Goal: Task Accomplishment & Management: Complete application form

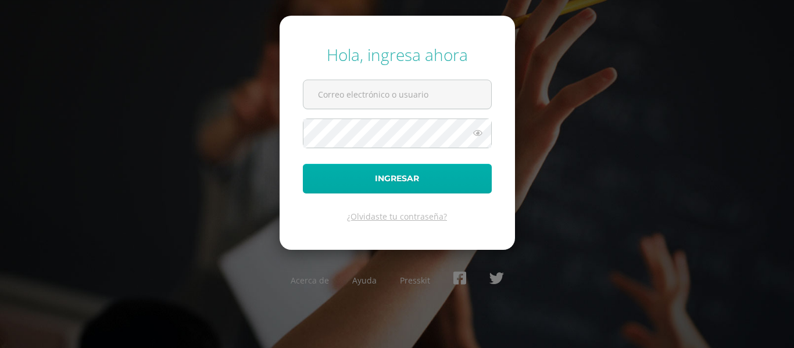
type input "[EMAIL_ADDRESS][DOMAIN_NAME]"
click at [409, 184] on button "Ingresar" at bounding box center [397, 179] width 189 height 30
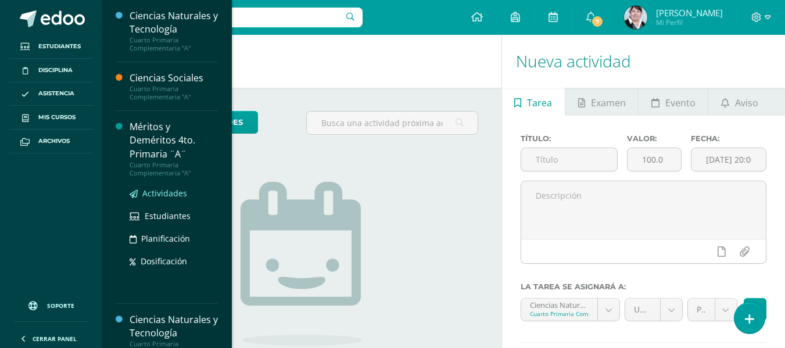
scroll to position [291, 0]
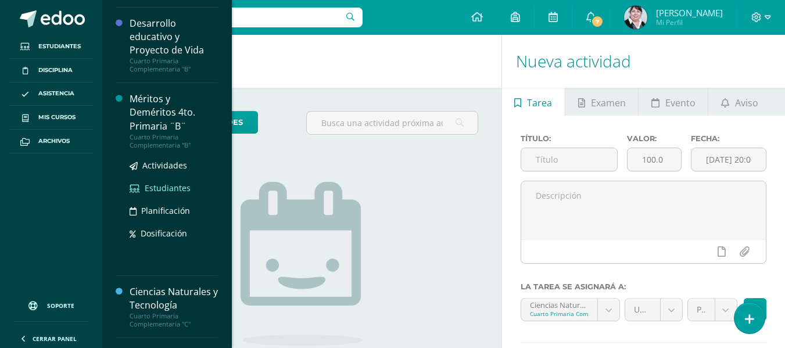
click at [160, 186] on span "Estudiantes" at bounding box center [168, 188] width 46 height 11
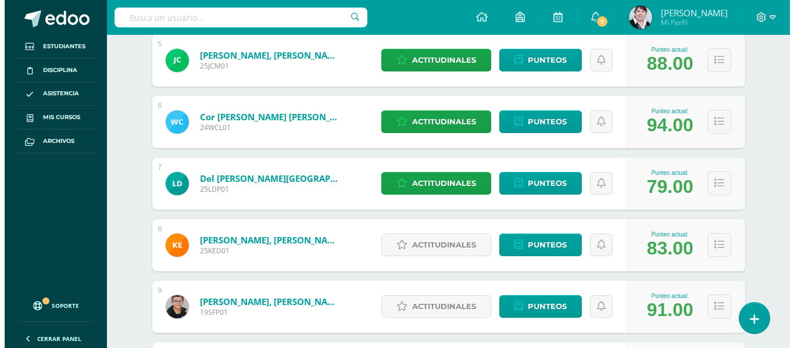
scroll to position [523, 0]
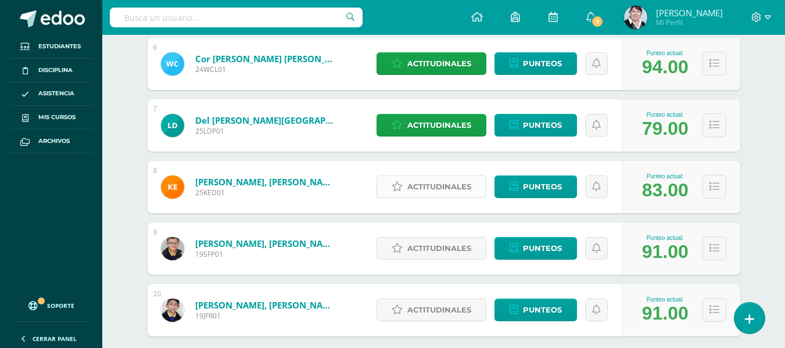
click at [440, 188] on span "Actitudinales" at bounding box center [439, 187] width 64 height 22
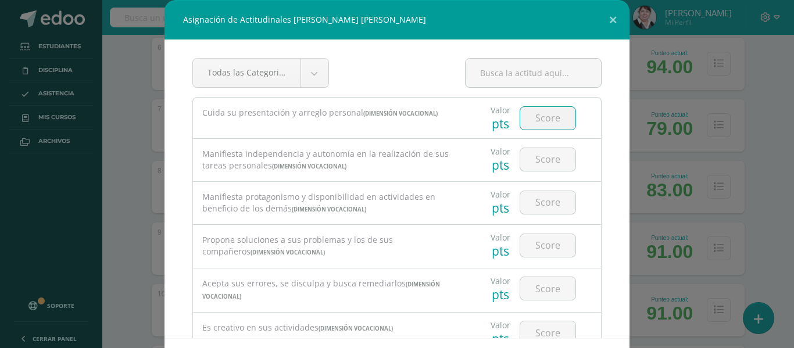
click at [547, 120] on input "number" at bounding box center [547, 118] width 55 height 23
type input "4"
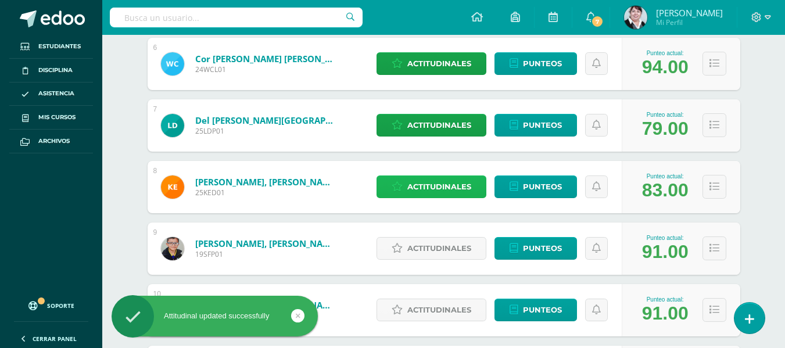
click at [436, 184] on span "Actitudinales" at bounding box center [439, 187] width 64 height 22
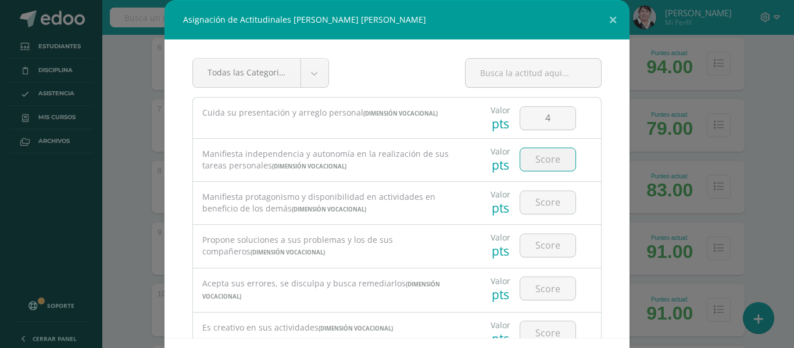
click at [541, 161] on input "number" at bounding box center [547, 159] width 55 height 23
type input "3"
type input "4"
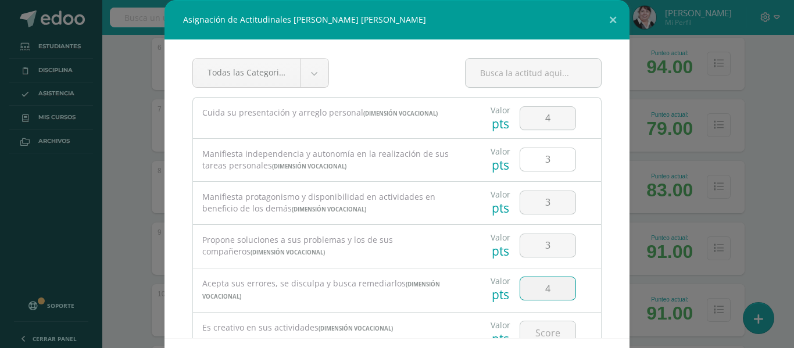
scroll to position [6, 0]
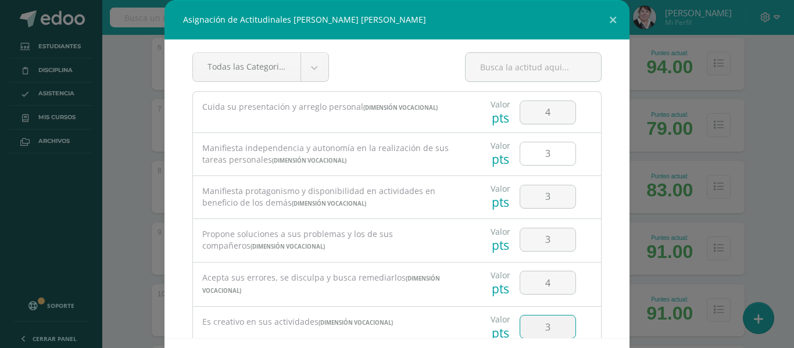
type input "3"
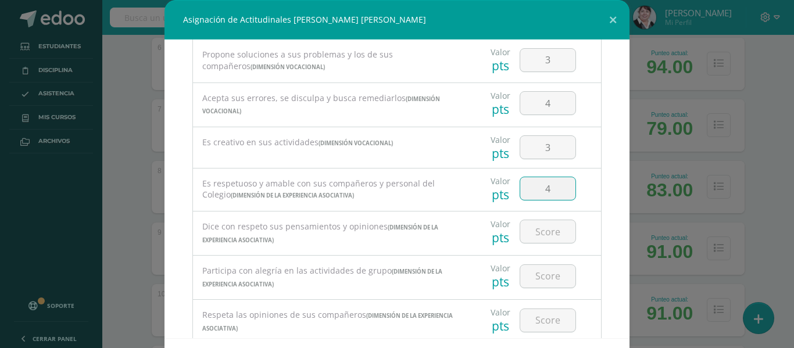
type input "4"
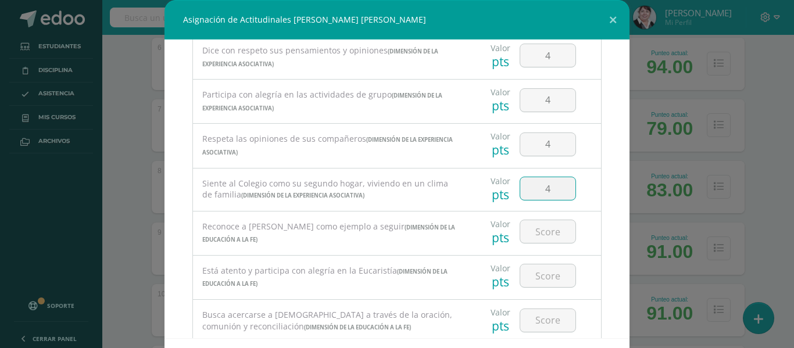
type input "4"
type input "3"
type input "4"
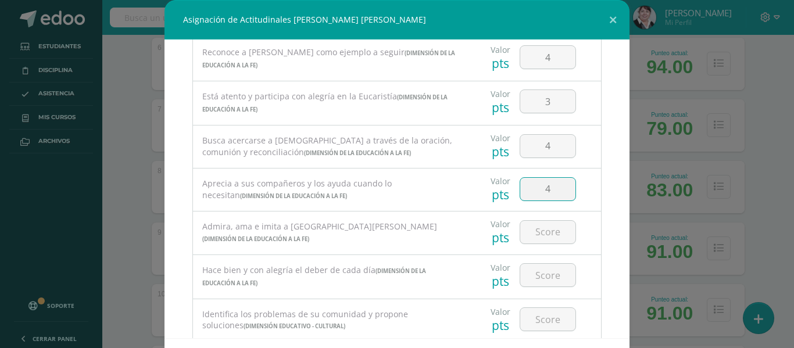
type input "4"
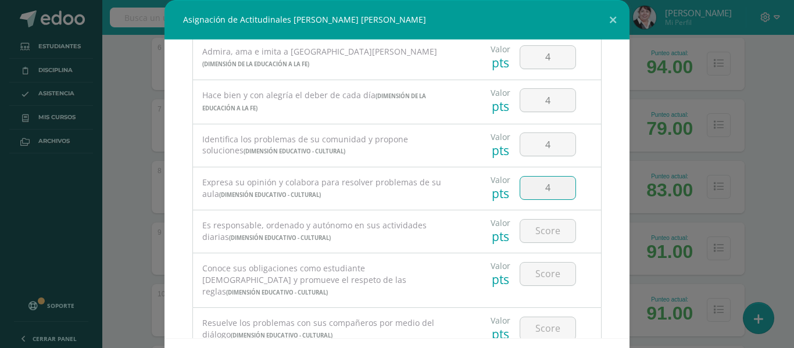
type input "4"
type input "3"
type input "4"
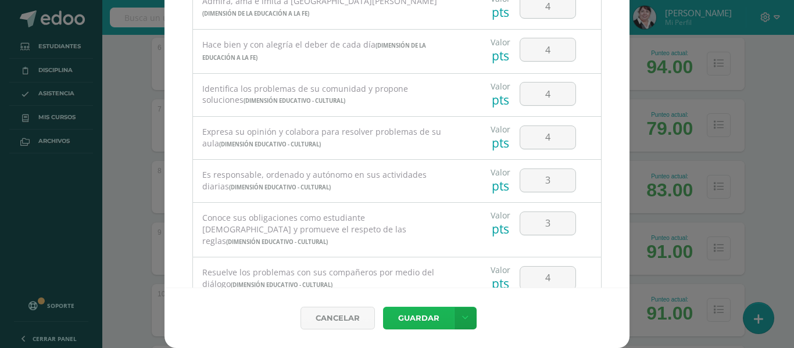
scroll to position [743, 0]
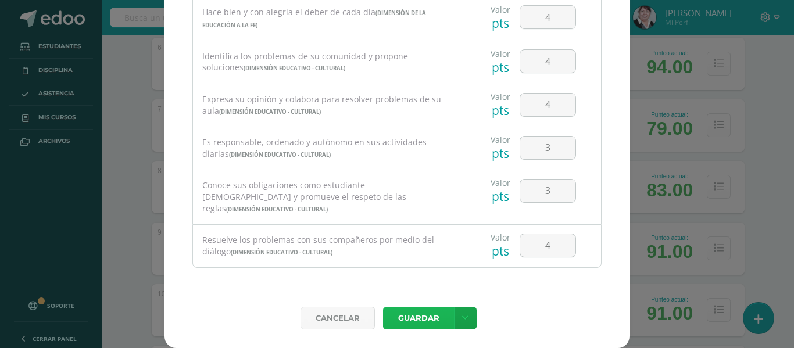
click at [431, 310] on button "Guardar" at bounding box center [418, 318] width 71 height 23
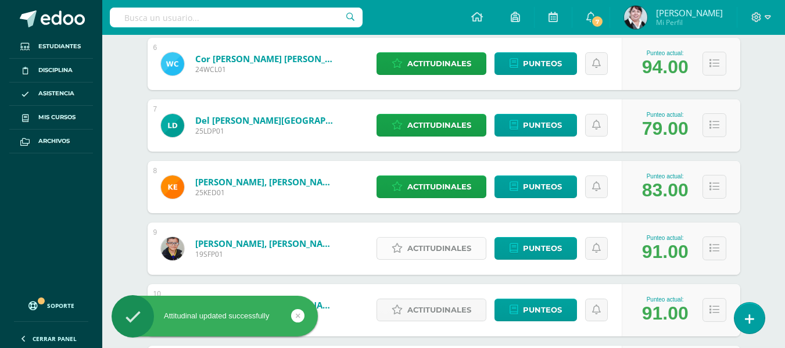
click at [434, 251] on span "Actitudinales" at bounding box center [439, 249] width 64 height 22
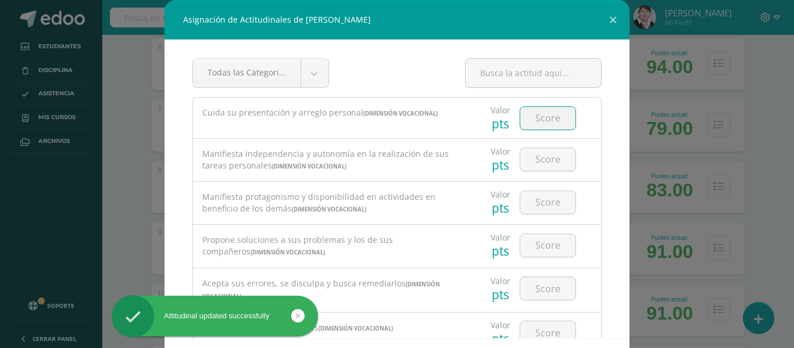
click at [550, 116] on input "number" at bounding box center [547, 118] width 55 height 23
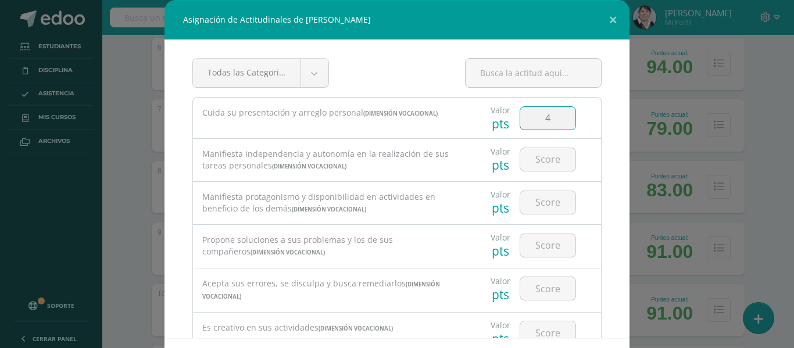
type input "4"
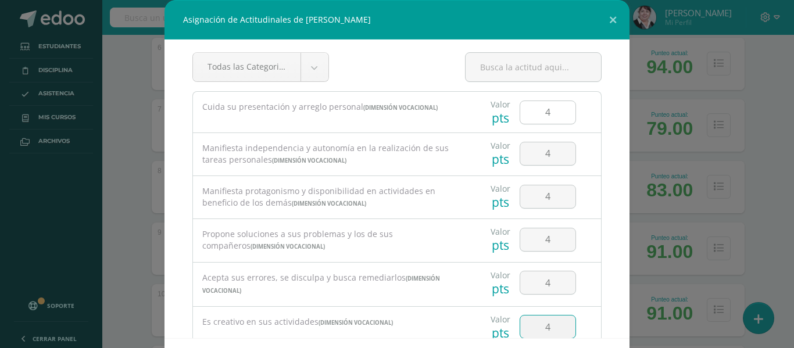
type input "4"
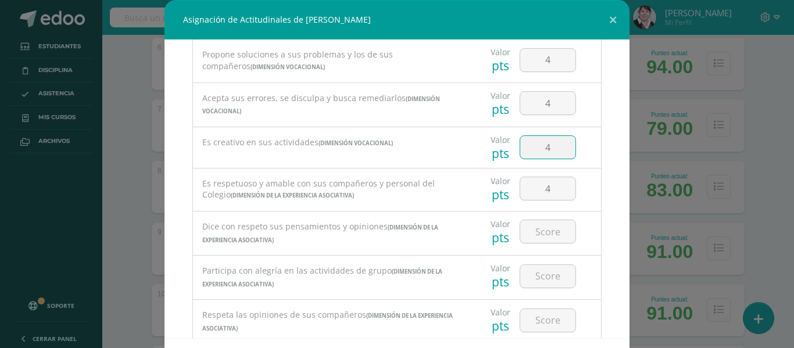
type input "4"
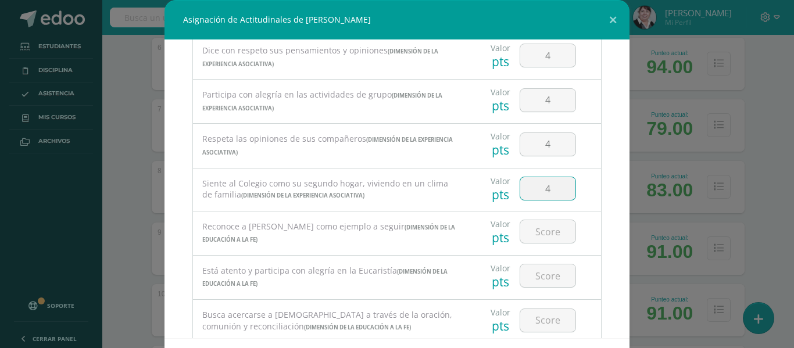
type input "4"
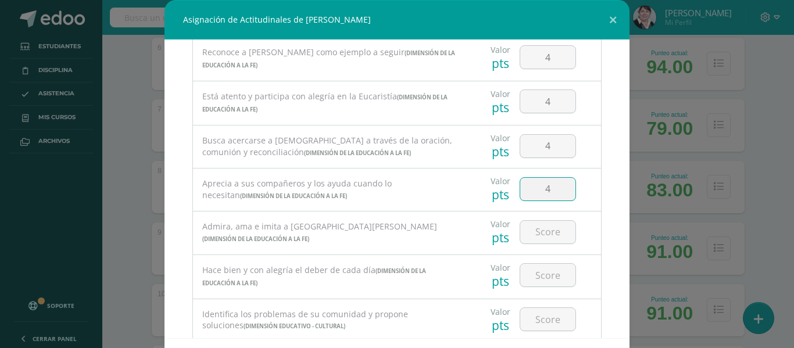
type input "4"
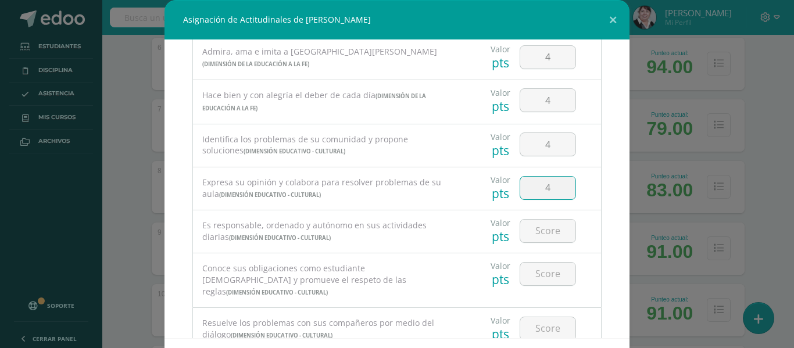
type input "4"
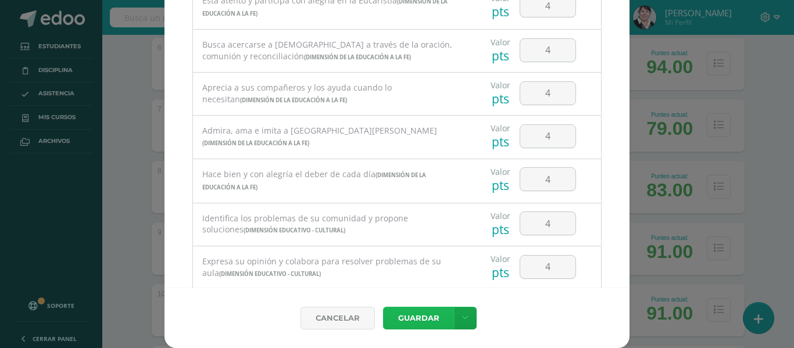
scroll to position [743, 0]
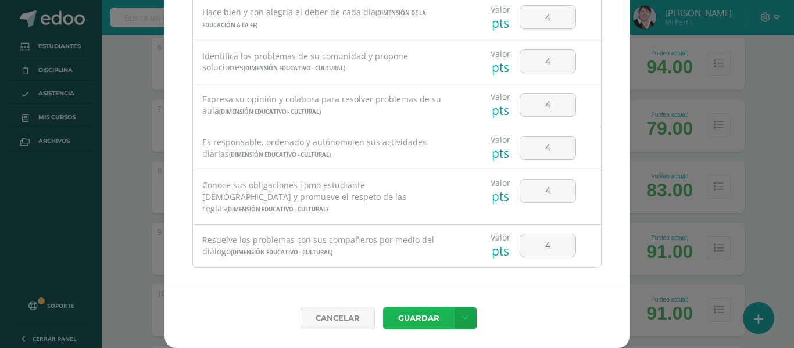
click at [419, 319] on button "Guardar" at bounding box center [418, 318] width 71 height 23
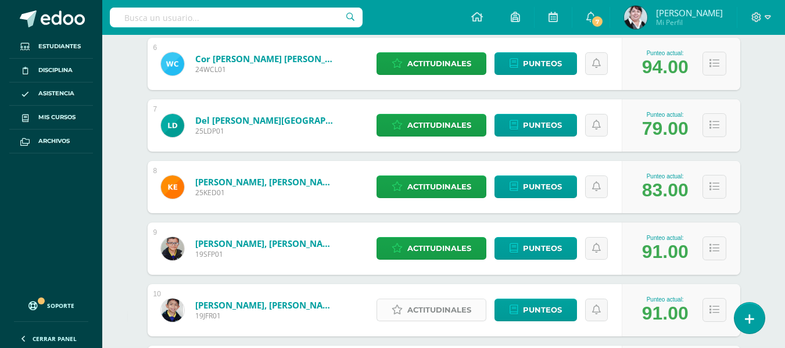
click at [429, 307] on span "Actitudinales" at bounding box center [439, 310] width 64 height 22
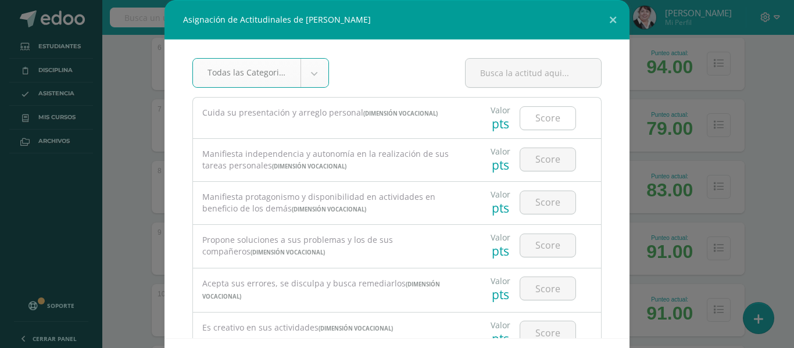
click at [551, 117] on input "number" at bounding box center [547, 118] width 55 height 23
type input "3"
type input "4"
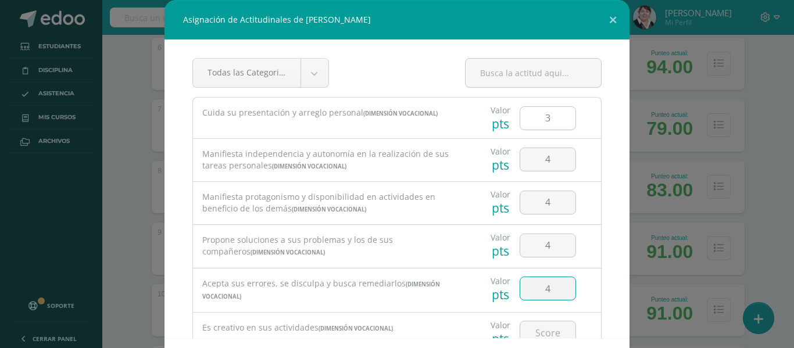
type input "4"
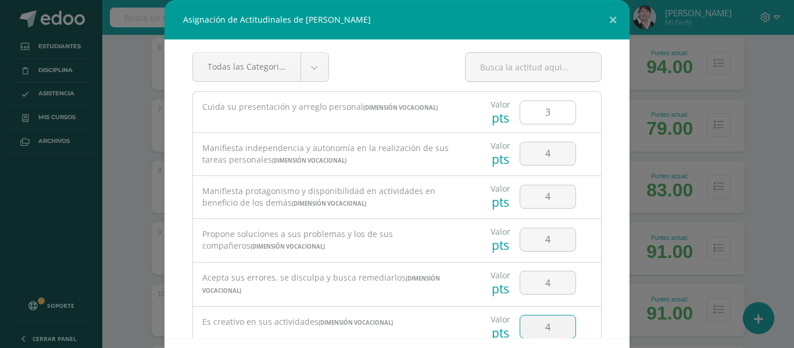
type input "4"
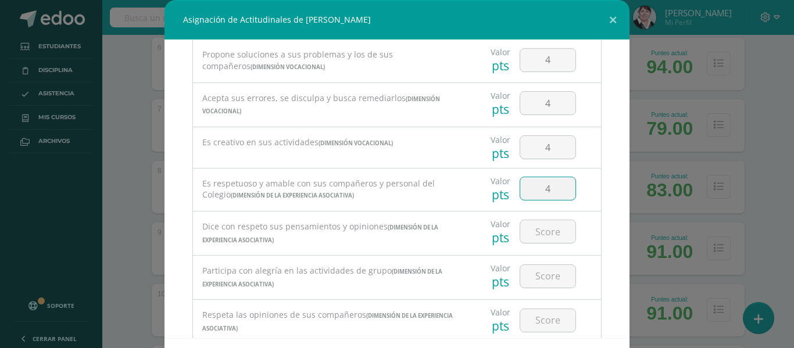
type input "4"
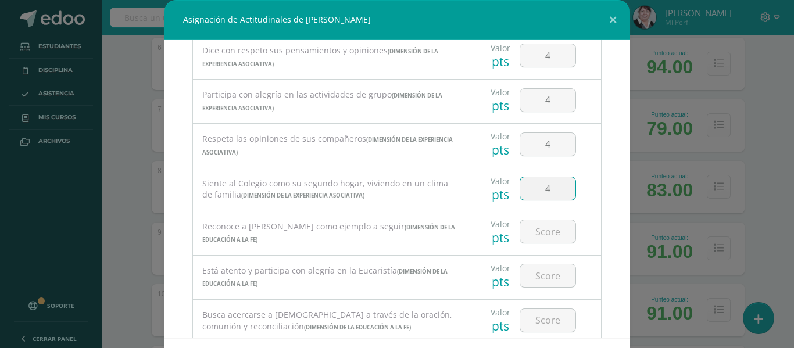
type input "4"
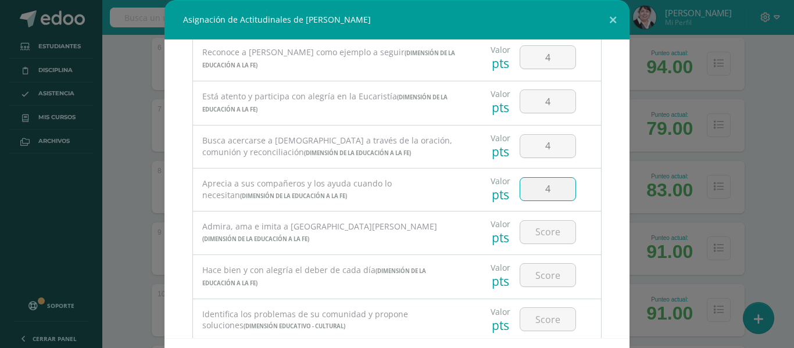
type input "4"
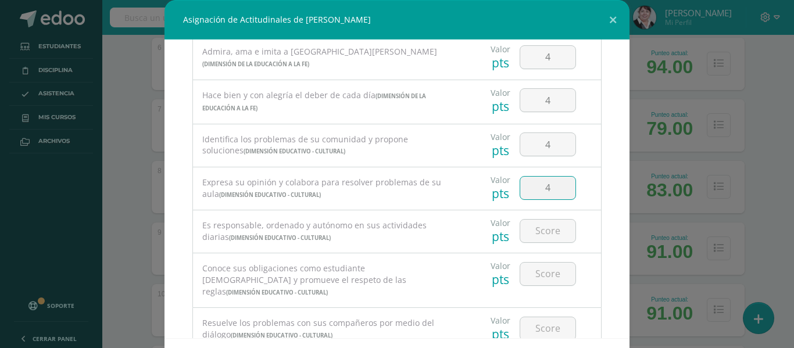
type input "4"
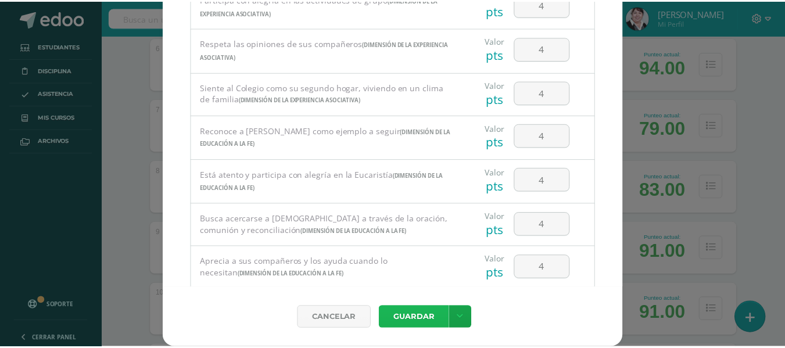
scroll to position [743, 0]
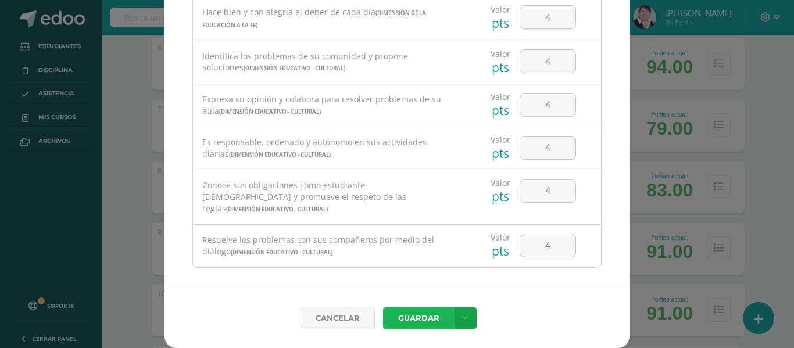
click at [419, 322] on button "Guardar" at bounding box center [418, 318] width 71 height 23
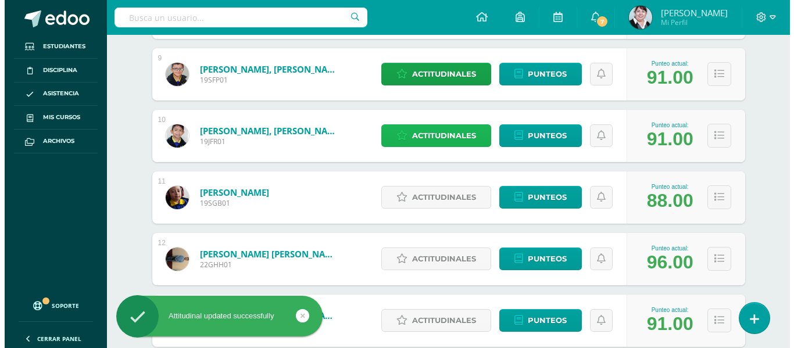
scroll to position [756, 0]
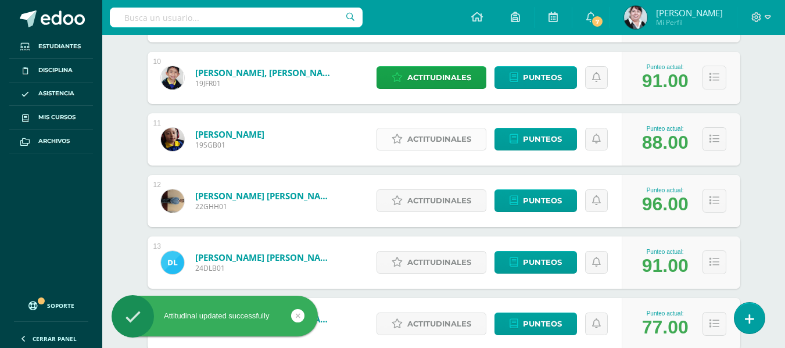
click at [432, 142] on span "Actitudinales" at bounding box center [439, 139] width 64 height 22
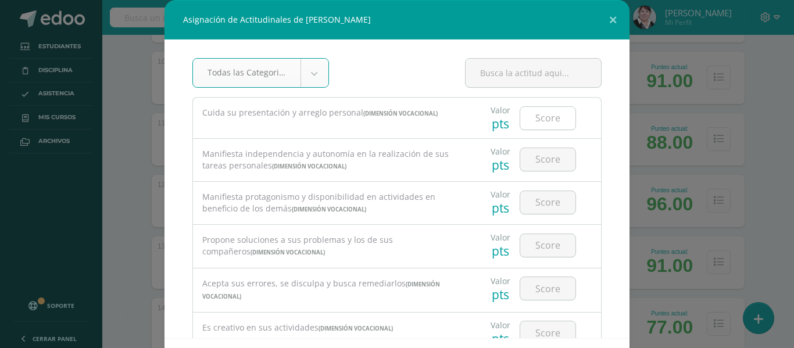
click at [543, 119] on input "number" at bounding box center [547, 118] width 55 height 23
type input "3"
type input "4"
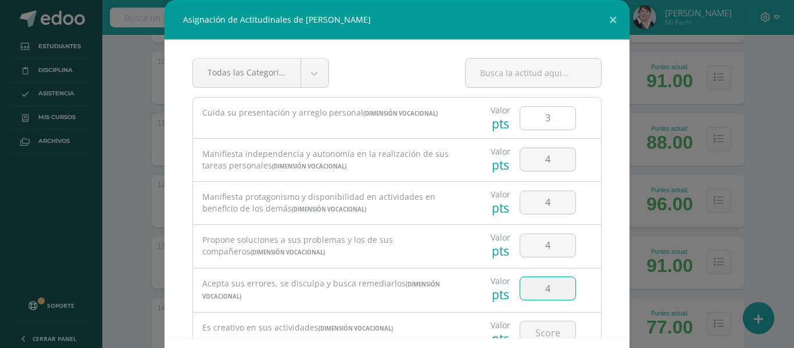
type input "4"
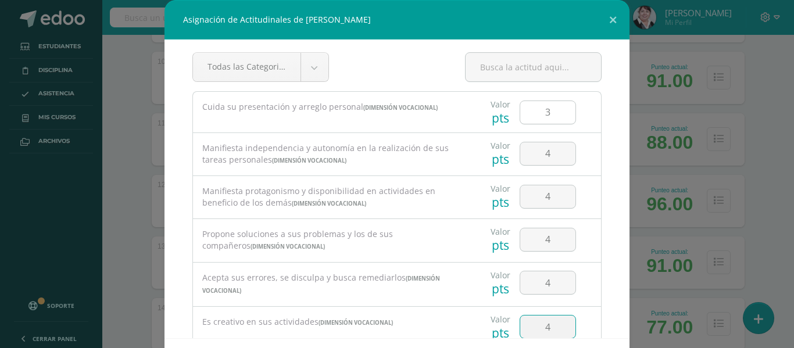
type input "4"
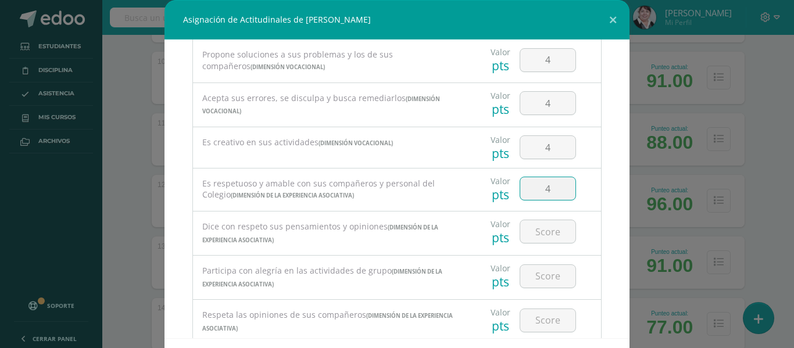
type input "4"
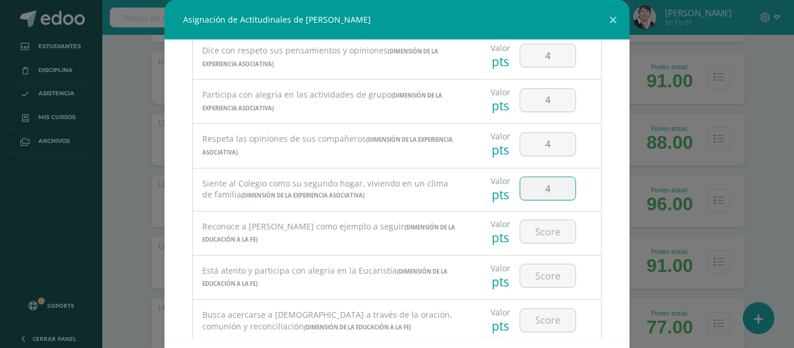
type input "4"
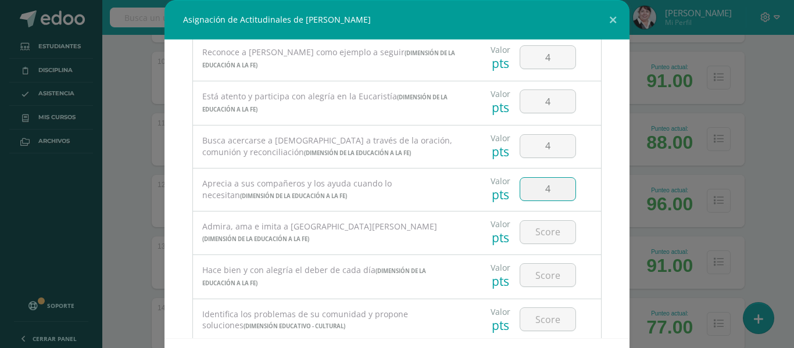
type input "4"
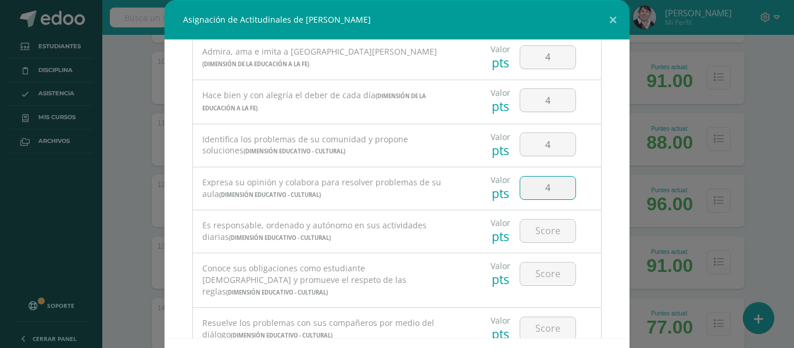
type input "4"
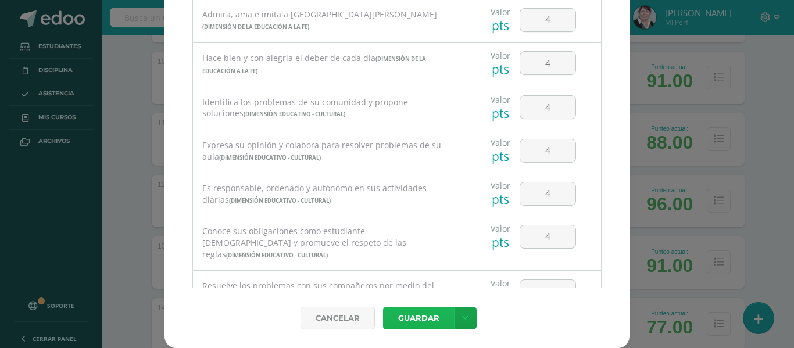
scroll to position [743, 0]
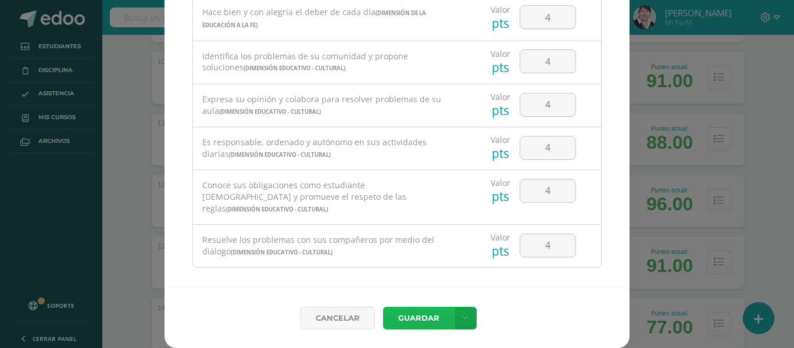
click at [427, 323] on button "Guardar" at bounding box center [418, 318] width 71 height 23
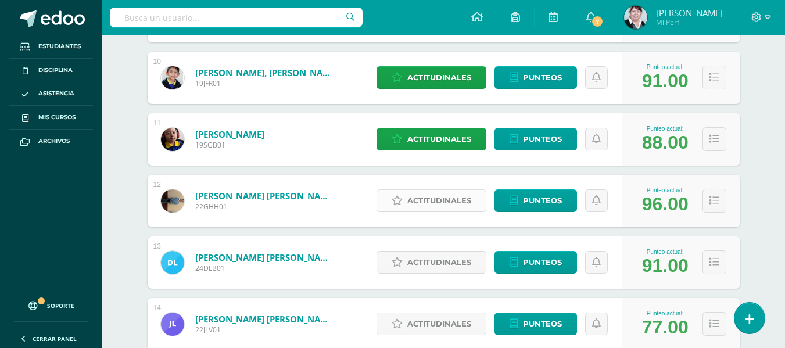
click at [437, 204] on span "Actitudinales" at bounding box center [439, 201] width 64 height 22
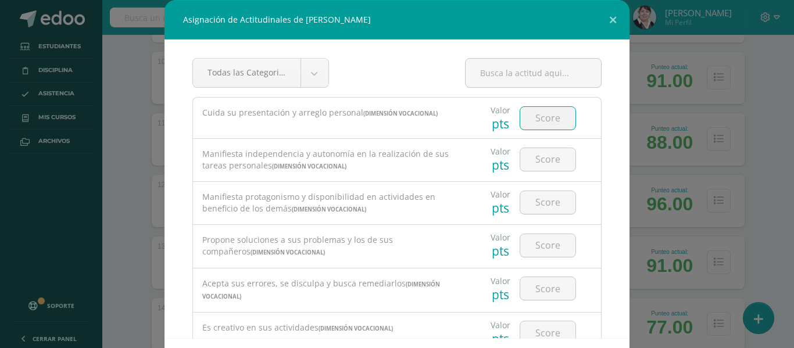
click at [546, 120] on input "number" at bounding box center [547, 118] width 55 height 23
type input "4"
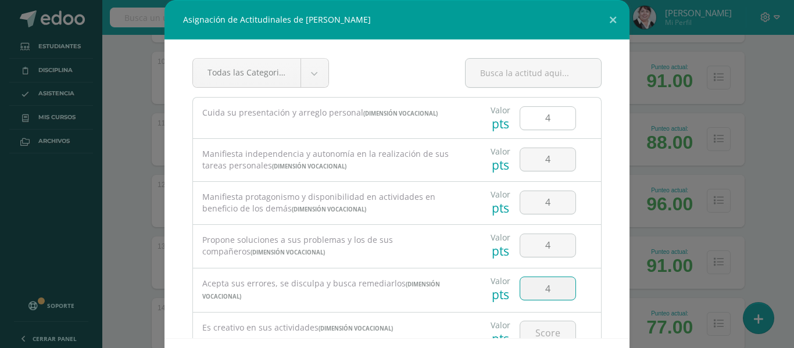
type input "4"
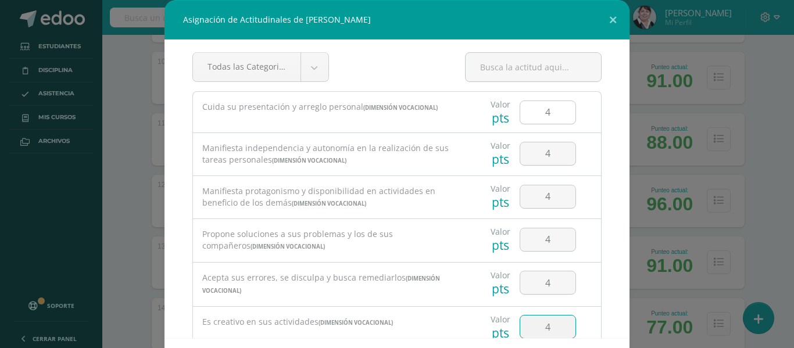
type input "4"
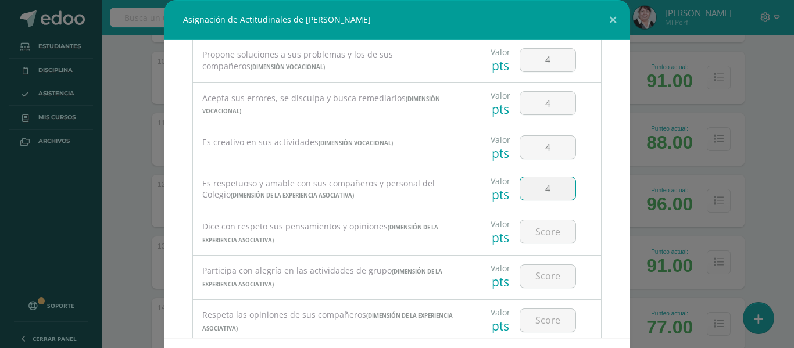
type input "4"
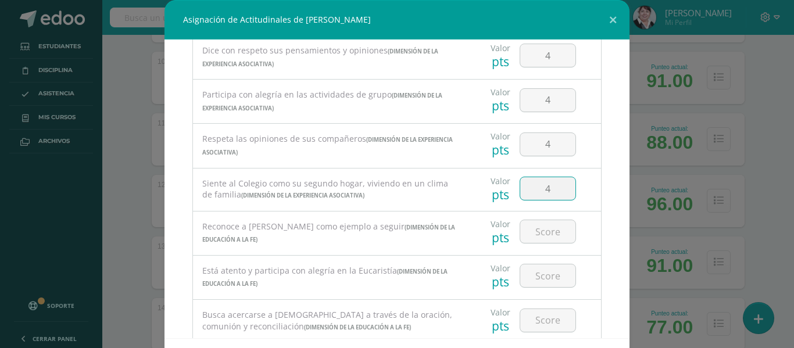
type input "4"
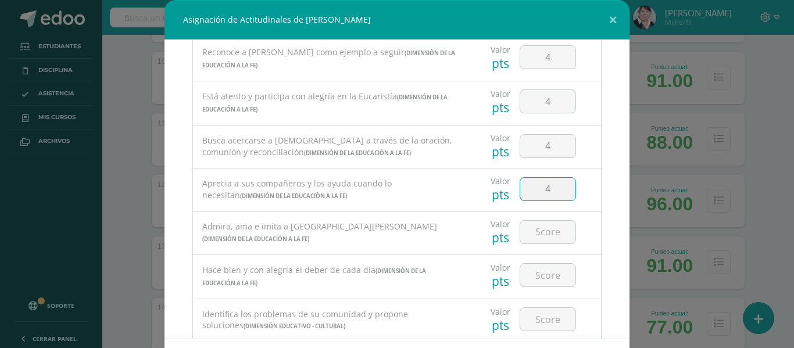
type input "4"
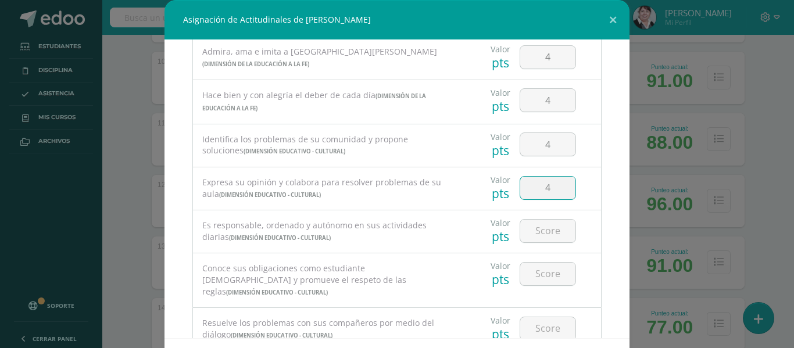
type input "4"
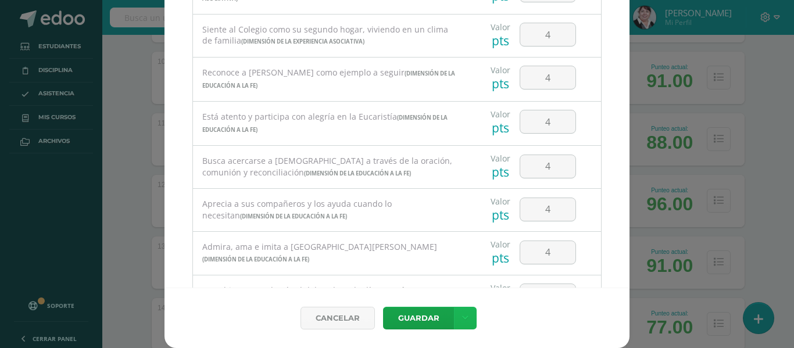
scroll to position [743, 0]
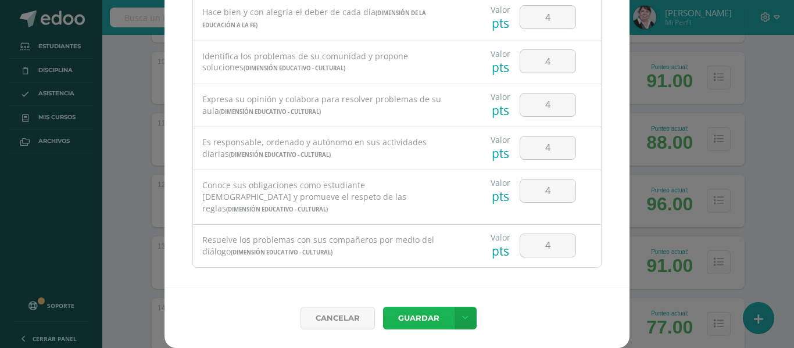
click at [418, 317] on button "Guardar" at bounding box center [418, 318] width 71 height 23
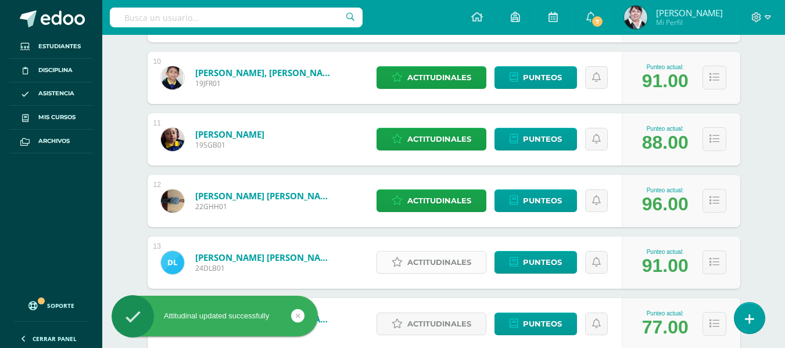
click at [440, 255] on span "Actitudinales" at bounding box center [439, 263] width 64 height 22
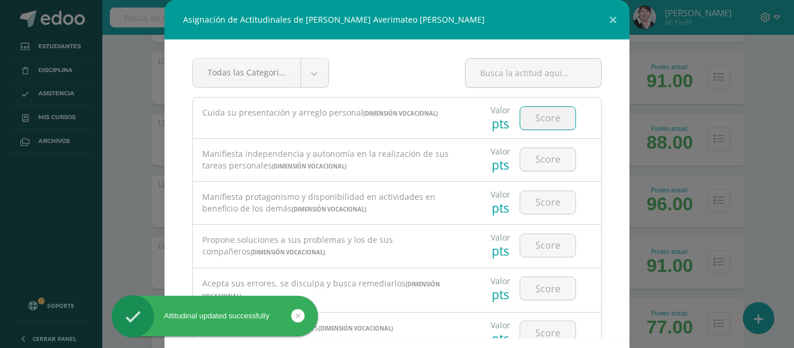
click at [548, 115] on input "number" at bounding box center [547, 118] width 55 height 23
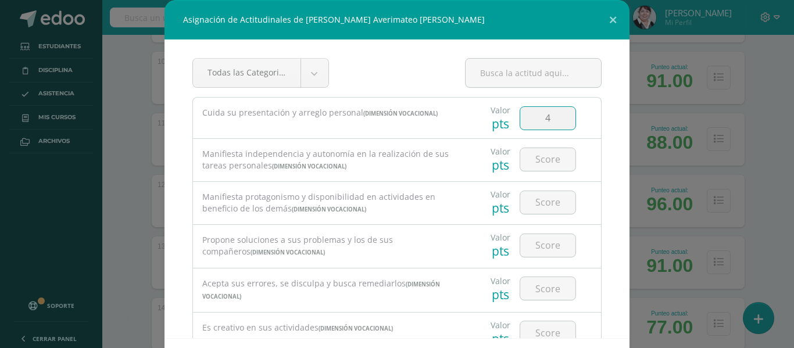
type input "4"
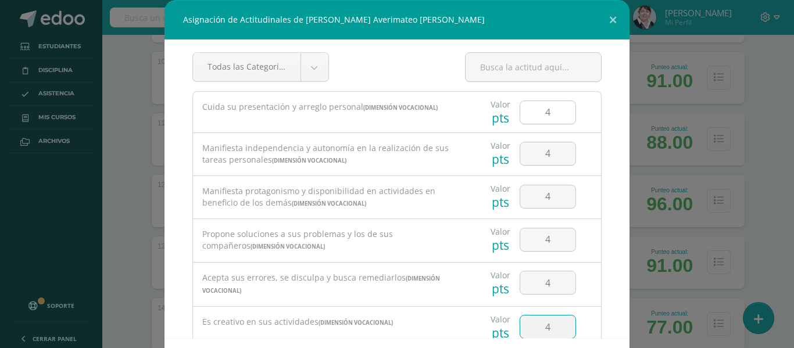
type input "4"
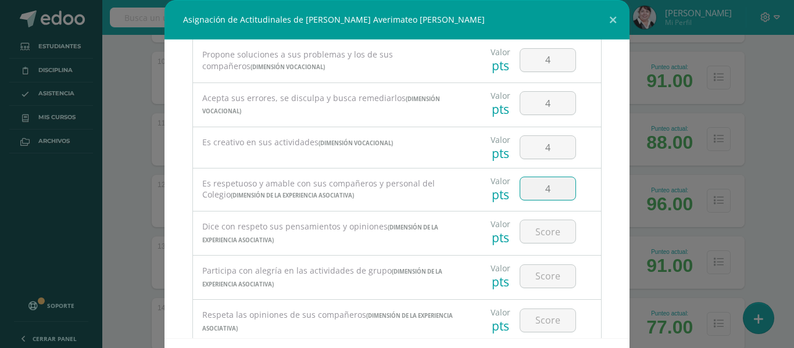
type input "4"
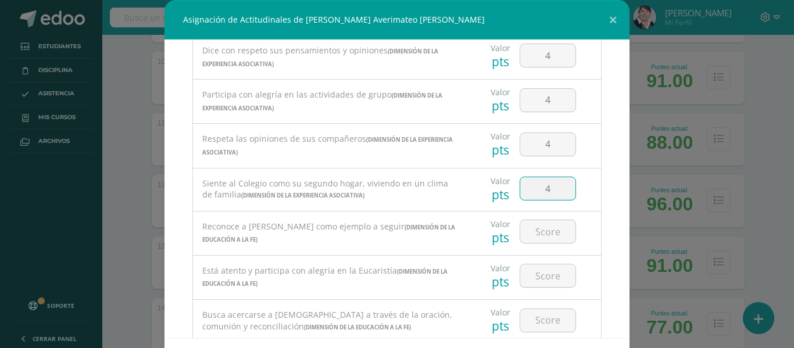
type input "4"
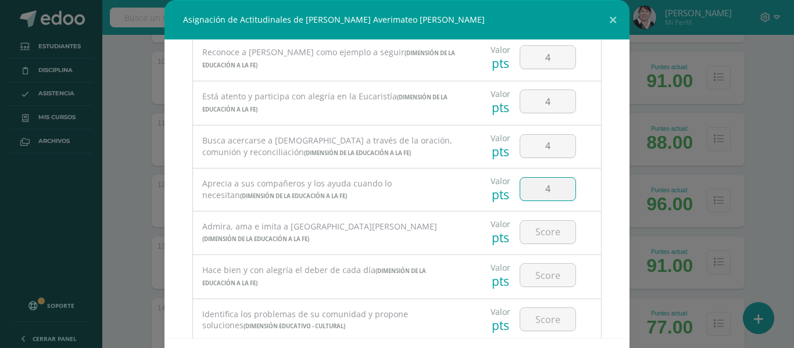
type input "4"
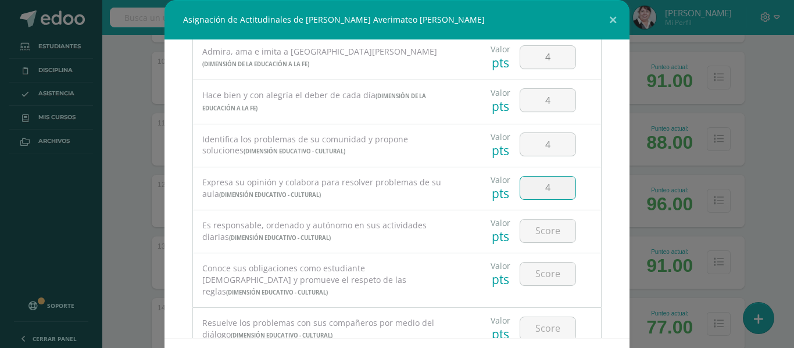
type input "4"
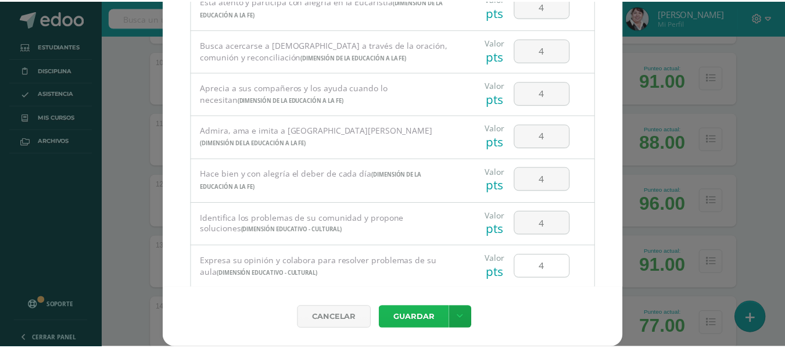
scroll to position [743, 0]
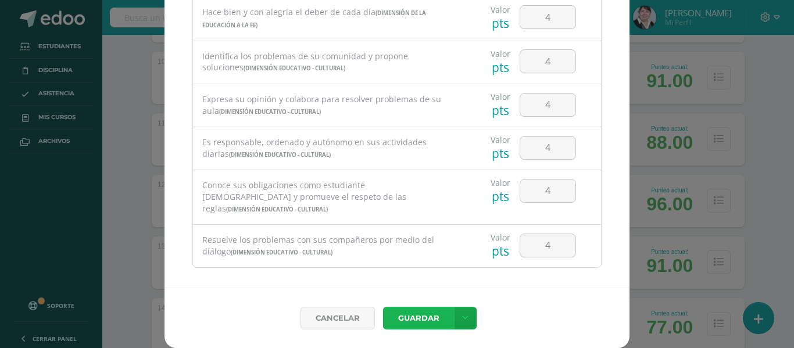
click at [428, 324] on button "Guardar" at bounding box center [418, 318] width 71 height 23
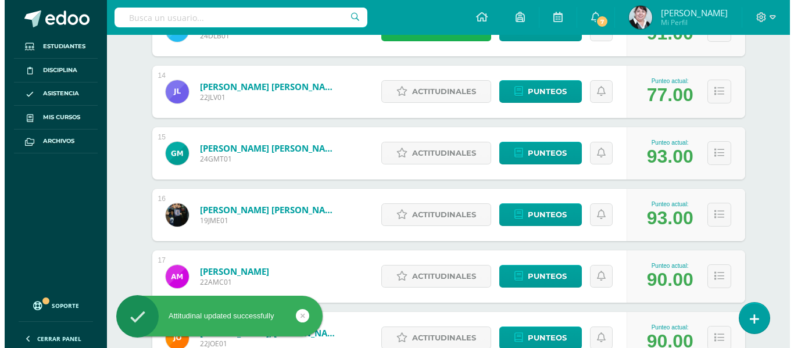
scroll to position [930, 0]
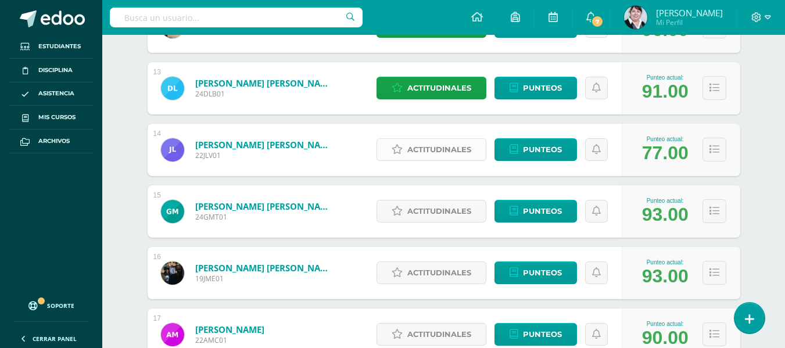
click at [449, 145] on span "Actitudinales" at bounding box center [439, 150] width 64 height 22
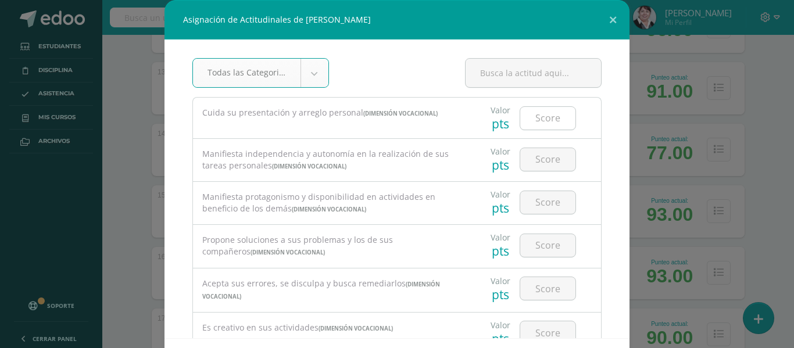
click at [541, 119] on input "number" at bounding box center [547, 118] width 55 height 23
type input "4"
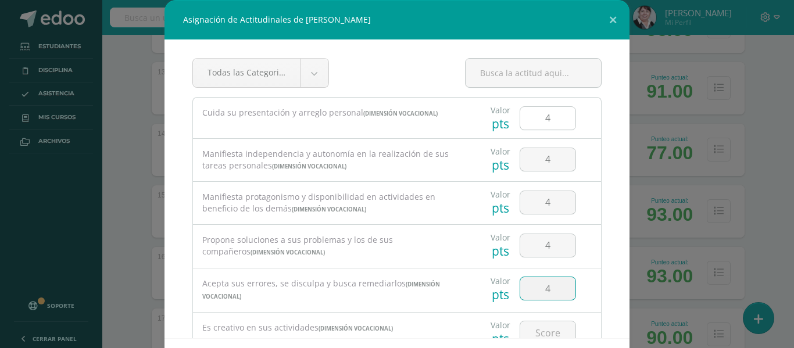
type input "4"
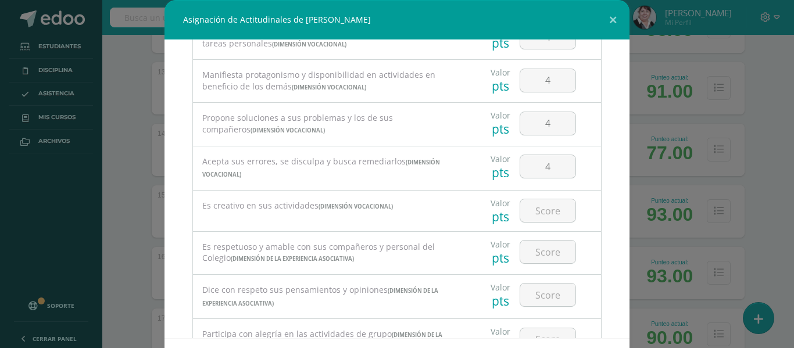
scroll to position [180, 0]
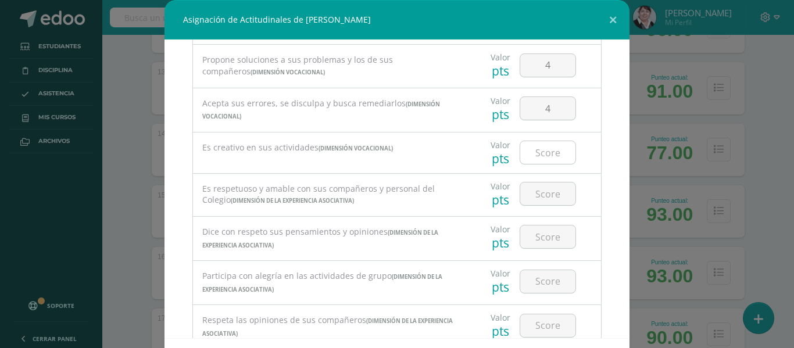
click at [552, 150] on input "number" at bounding box center [547, 152] width 55 height 23
type input "3"
type input "4"
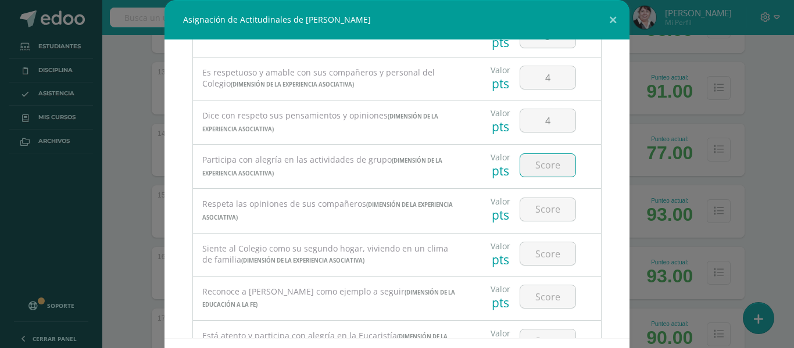
click at [546, 166] on input "number" at bounding box center [547, 165] width 55 height 23
type input "4"
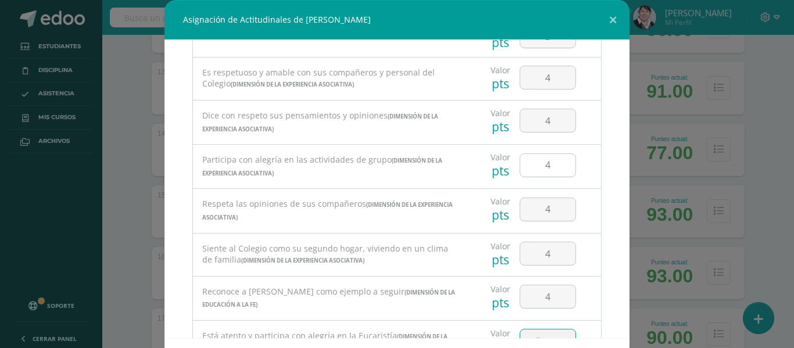
scroll to position [310, 0]
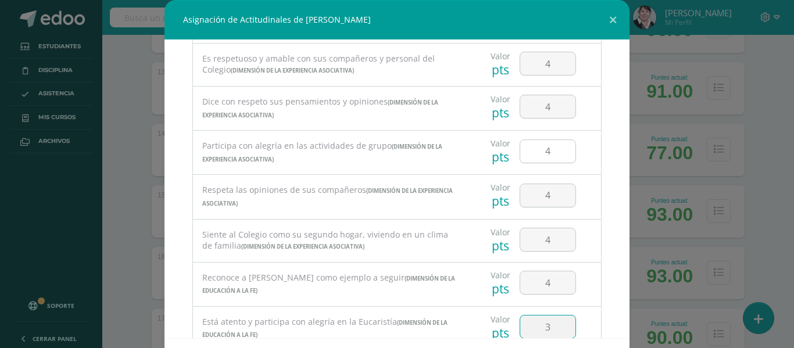
type input "3"
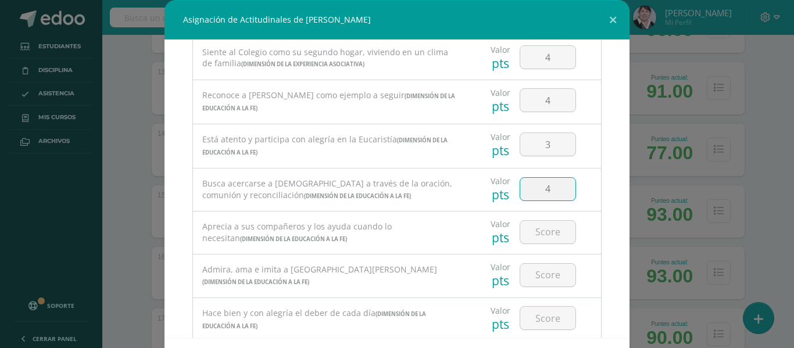
type input "4"
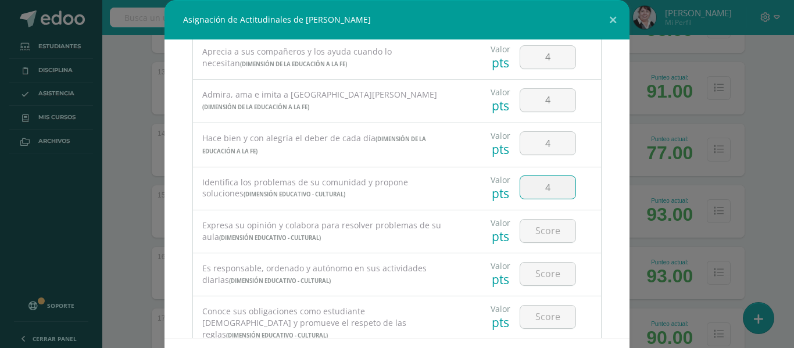
type input "4"
type input "3"
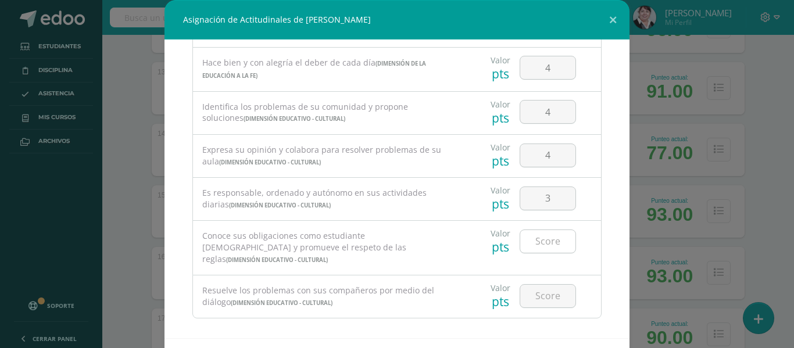
click at [543, 240] on input "number" at bounding box center [547, 241] width 55 height 23
type input "3"
type input "4"
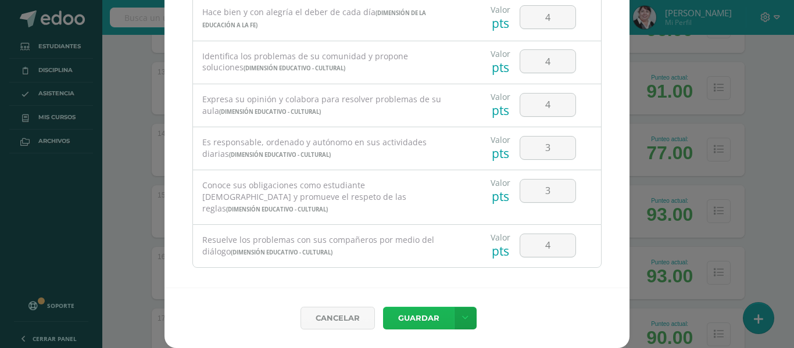
click at [392, 321] on button "Guardar" at bounding box center [418, 318] width 71 height 23
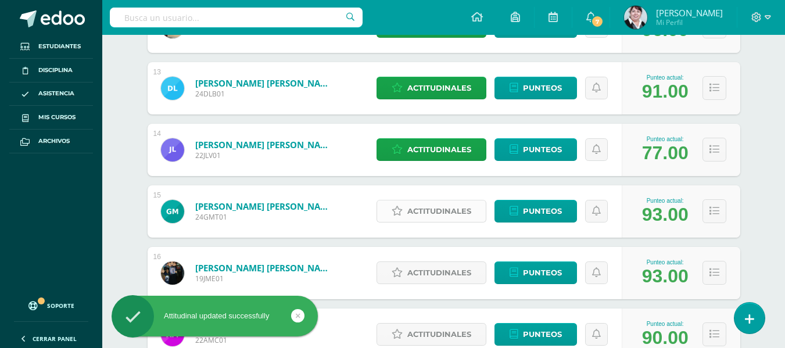
click at [456, 207] on span "Actitudinales" at bounding box center [439, 212] width 64 height 22
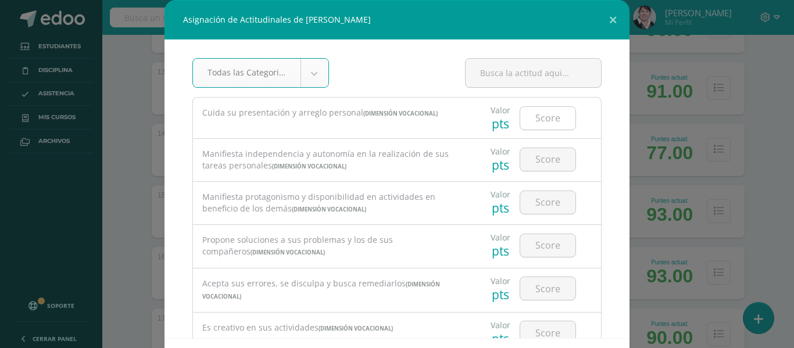
click at [547, 120] on input "number" at bounding box center [547, 118] width 55 height 23
type input "4"
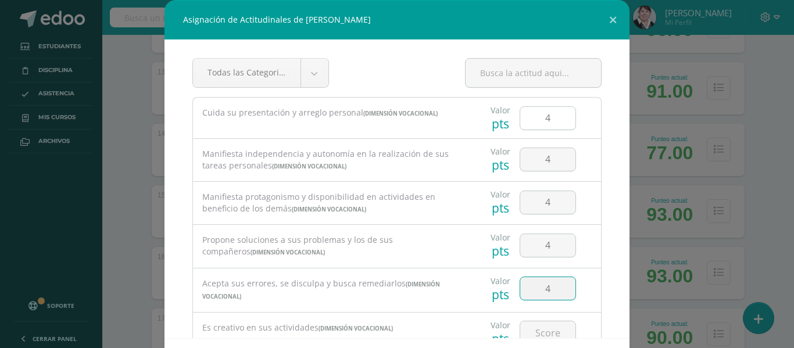
type input "4"
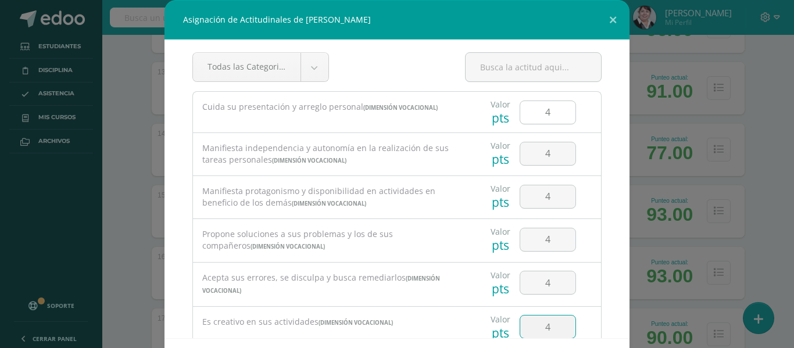
type input "4"
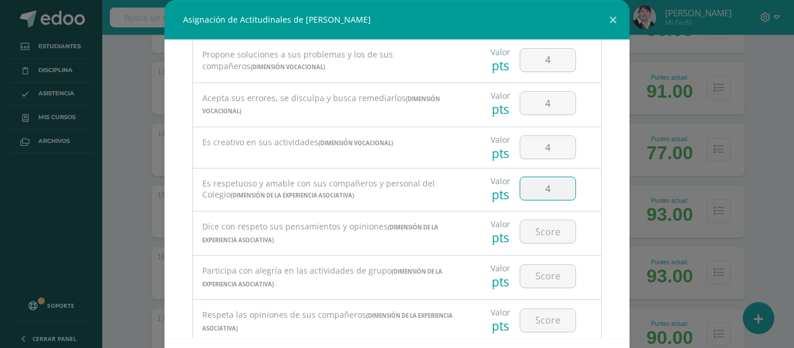
type input "4"
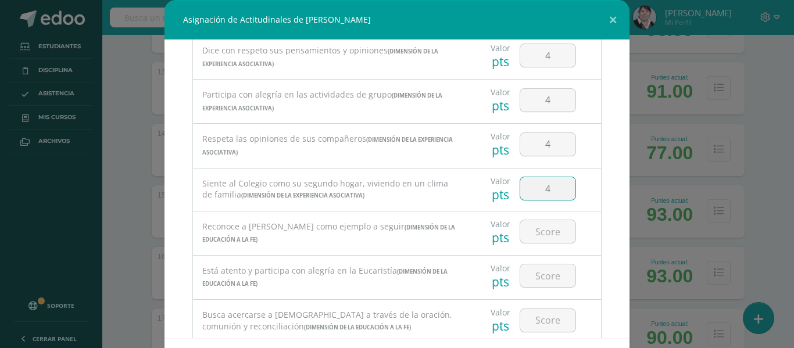
type input "4"
type input "3"
type input "4"
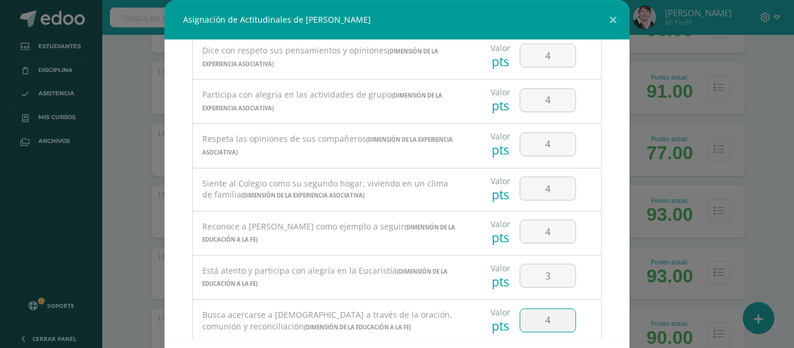
scroll to position [536, 0]
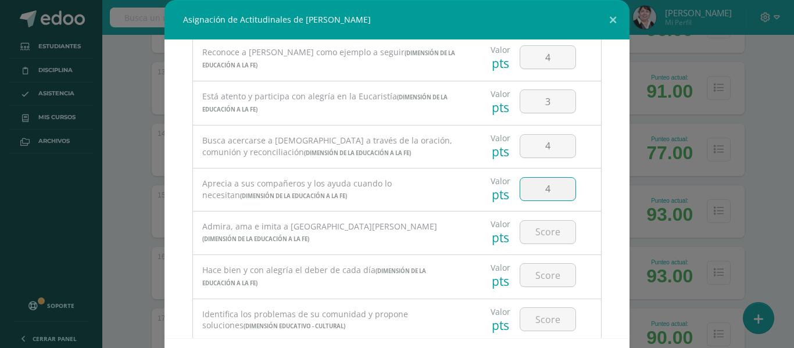
type input "4"
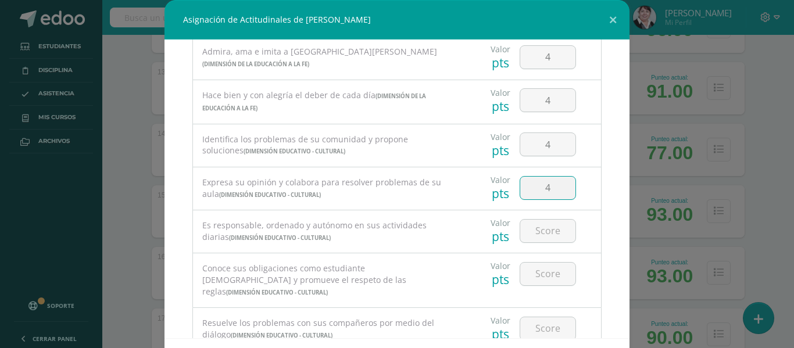
type input "4"
type input "3"
type input "4"
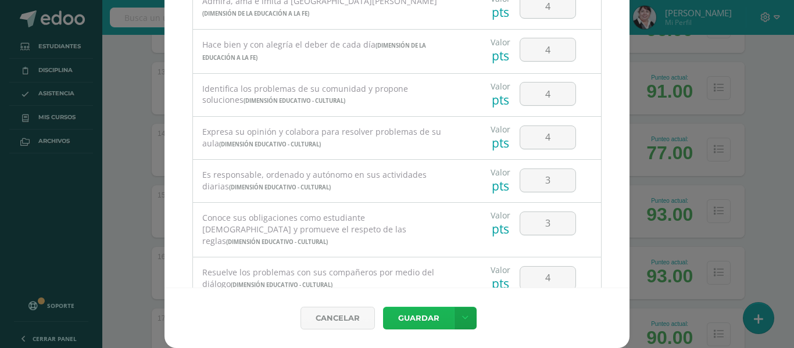
click at [423, 319] on button "Guardar" at bounding box center [418, 318] width 71 height 23
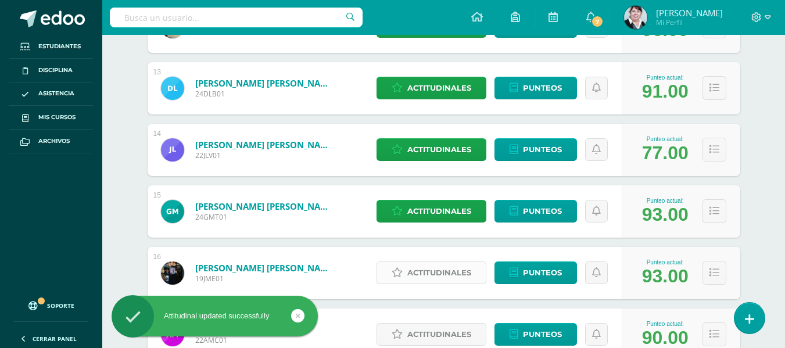
click at [443, 266] on span "Actitudinales" at bounding box center [439, 273] width 64 height 22
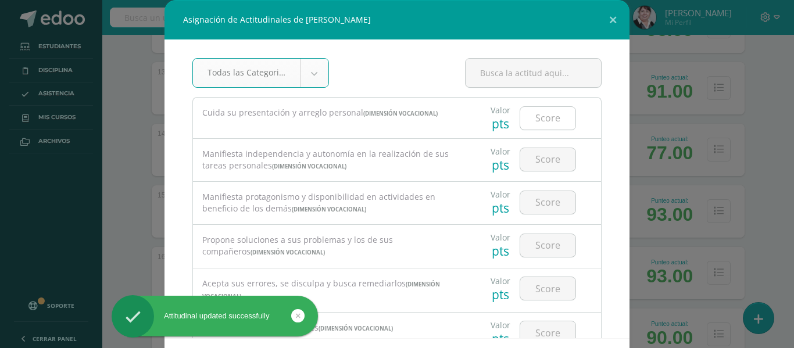
click at [549, 120] on input "number" at bounding box center [547, 118] width 55 height 23
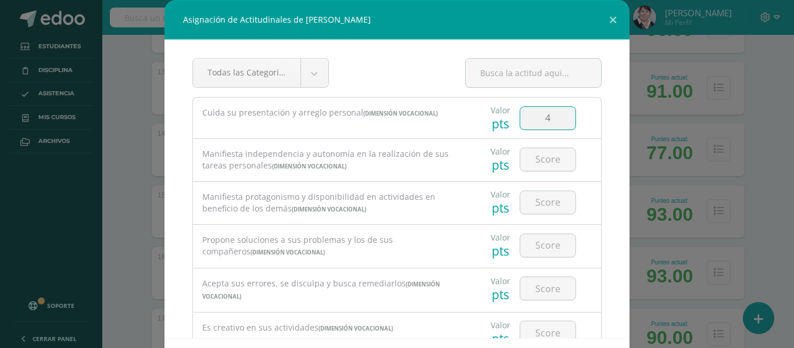
type input "4"
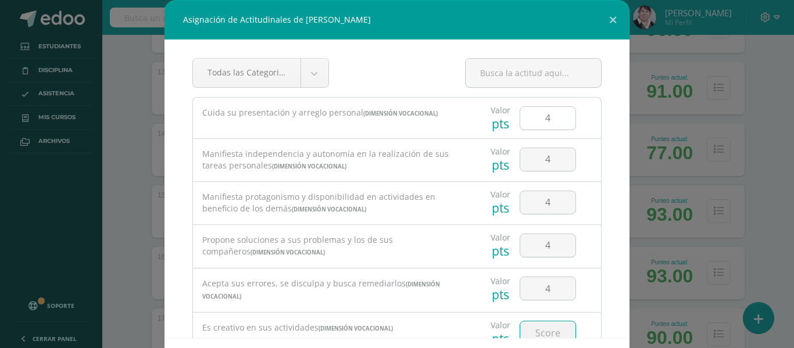
scroll to position [6, 0]
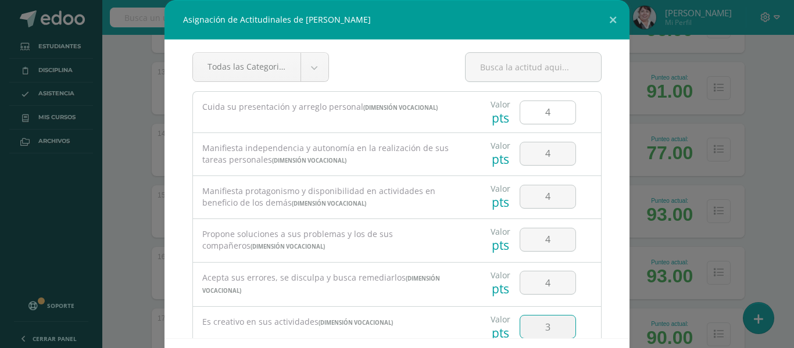
type input "3"
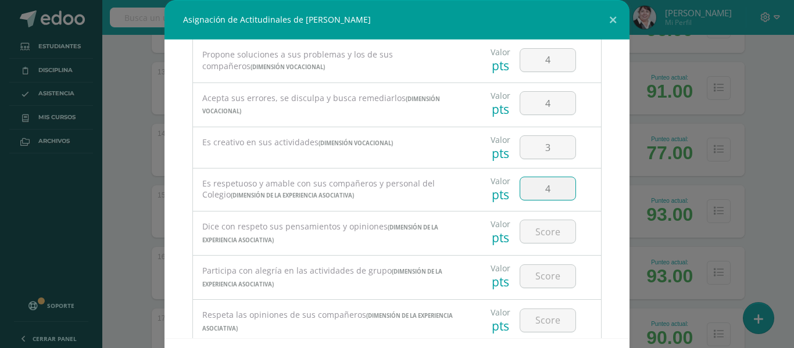
type input "4"
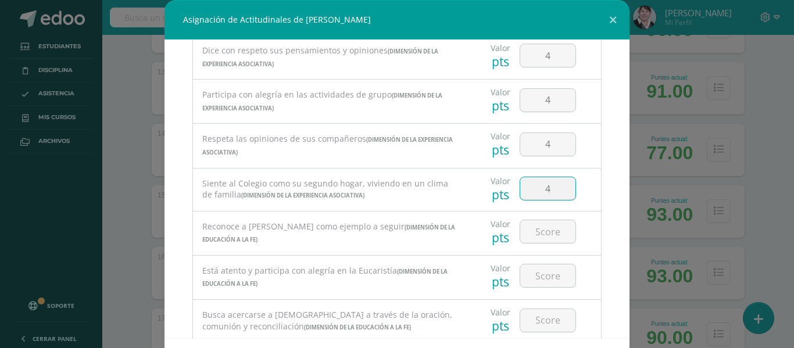
type input "4"
type input "3"
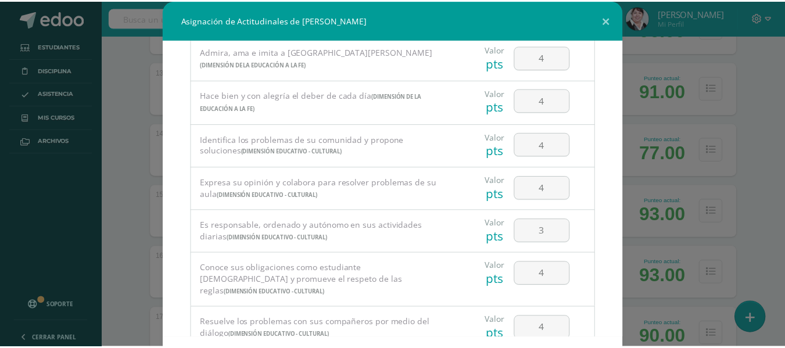
scroll to position [51, 0]
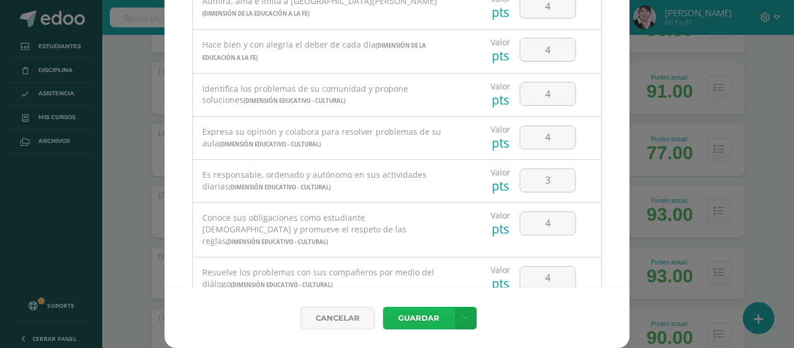
click at [415, 320] on button "Guardar" at bounding box center [418, 318] width 71 height 23
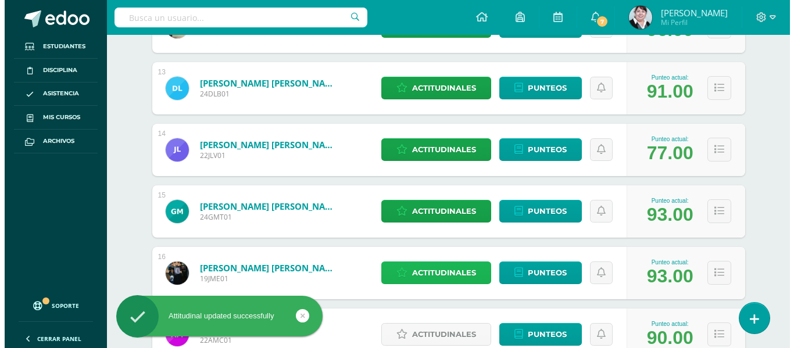
scroll to position [1104, 0]
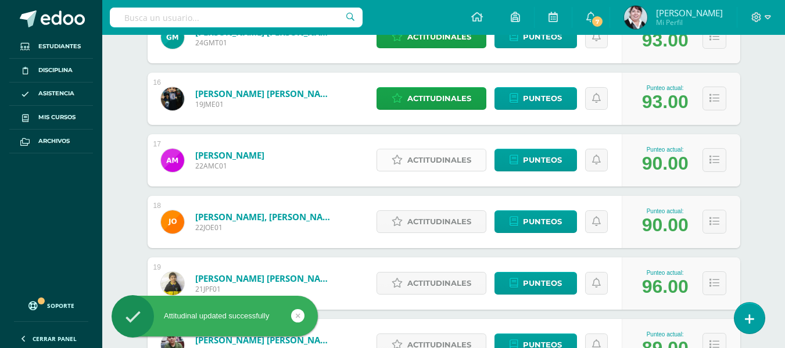
click at [460, 155] on span "Actitudinales" at bounding box center [439, 160] width 64 height 22
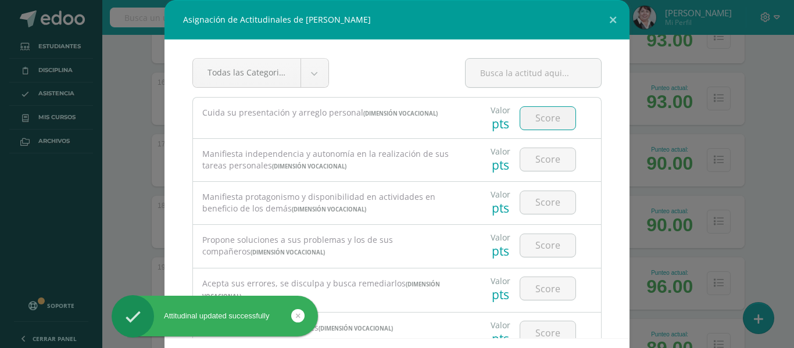
click at [546, 117] on input "number" at bounding box center [547, 118] width 55 height 23
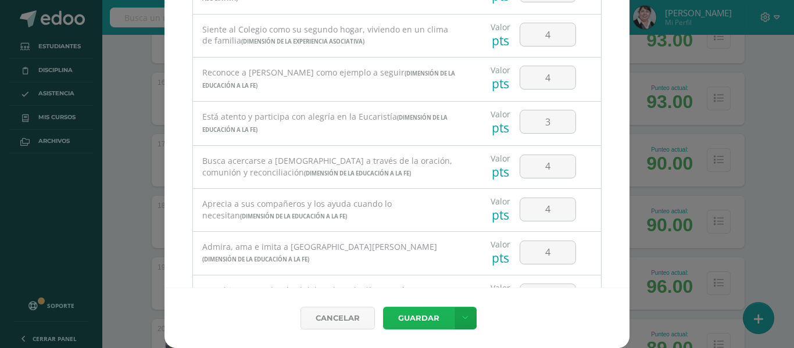
scroll to position [743, 0]
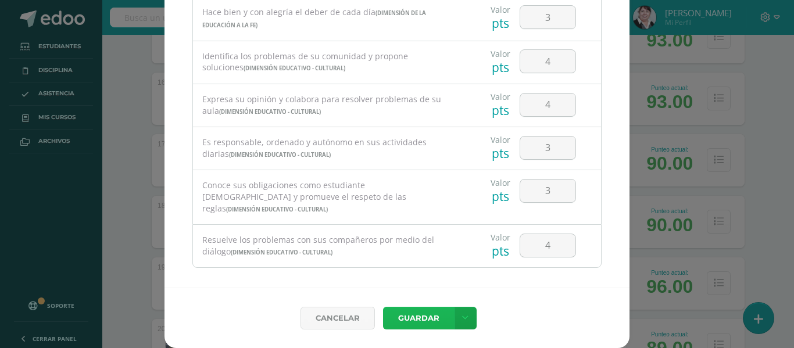
click at [414, 316] on button "Guardar" at bounding box center [418, 318] width 71 height 23
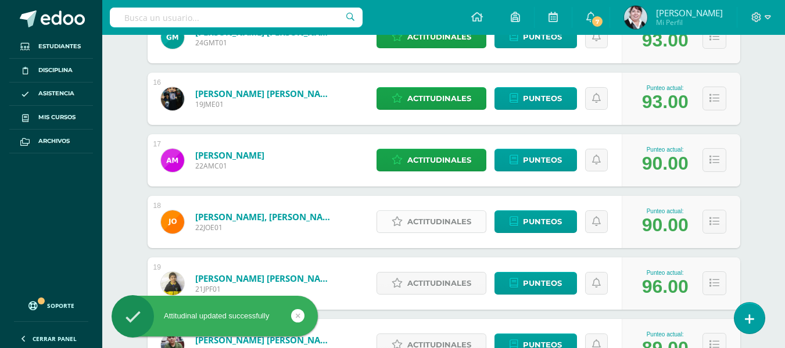
click at [448, 212] on span "Actitudinales" at bounding box center [439, 222] width 64 height 22
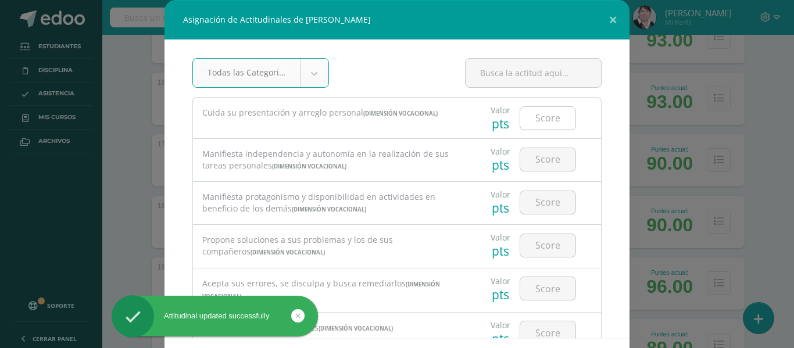
click at [548, 112] on input "number" at bounding box center [547, 118] width 55 height 23
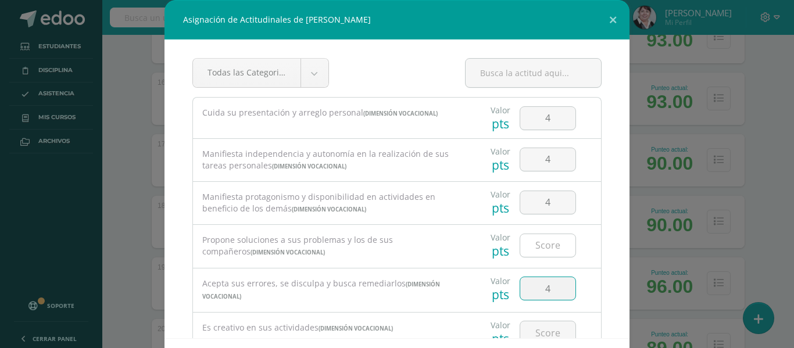
click at [543, 241] on input "number" at bounding box center [547, 245] width 55 height 23
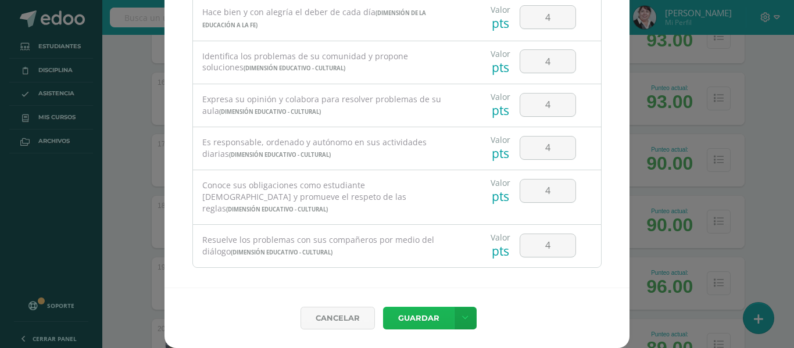
click at [417, 317] on button "Guardar" at bounding box center [418, 318] width 71 height 23
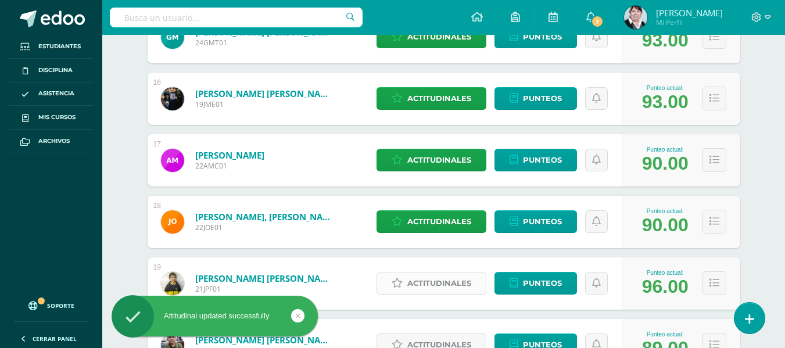
click at [449, 277] on span "Actitudinales" at bounding box center [439, 284] width 64 height 22
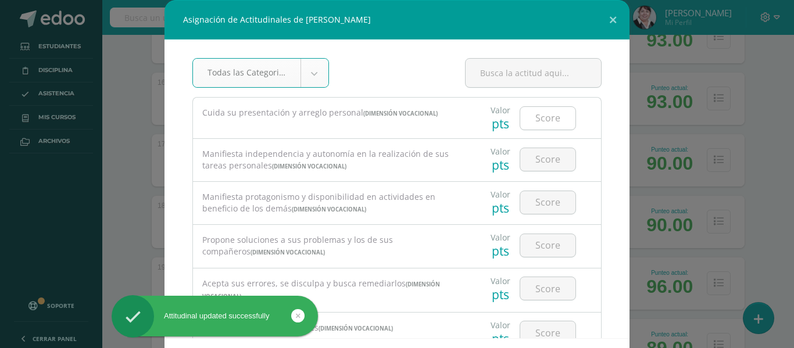
click at [549, 117] on input "number" at bounding box center [547, 118] width 55 height 23
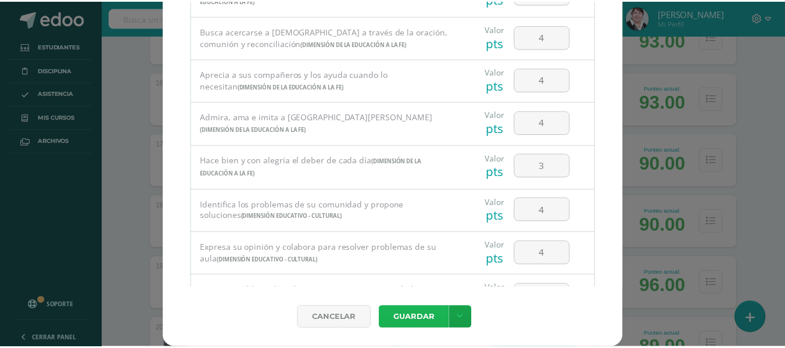
scroll to position [711, 0]
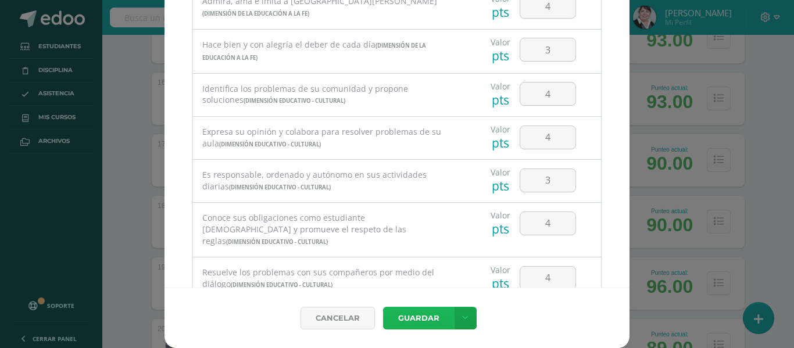
click at [424, 319] on button "Guardar" at bounding box center [418, 318] width 71 height 23
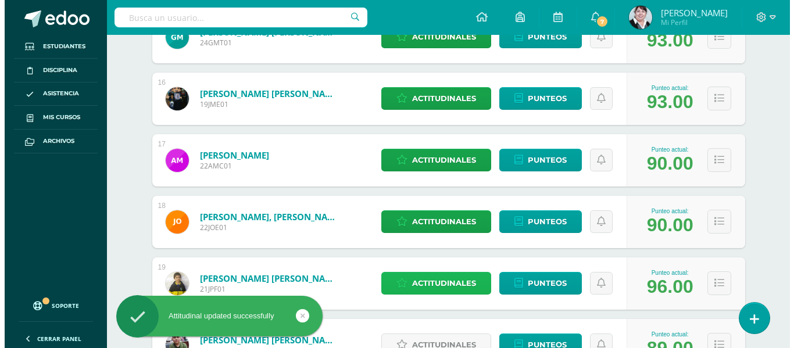
scroll to position [1279, 0]
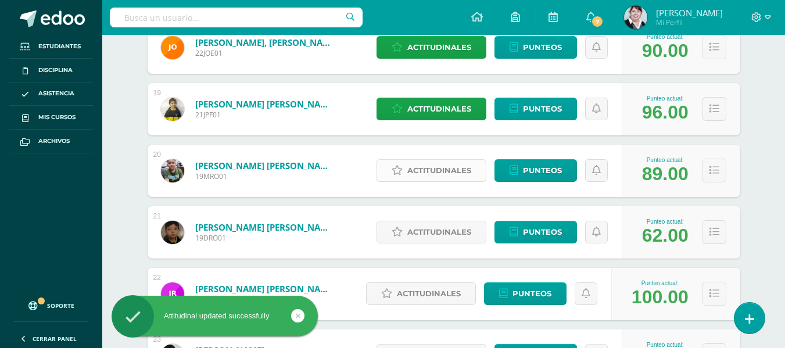
click at [460, 165] on span "Actitudinales" at bounding box center [439, 171] width 64 height 22
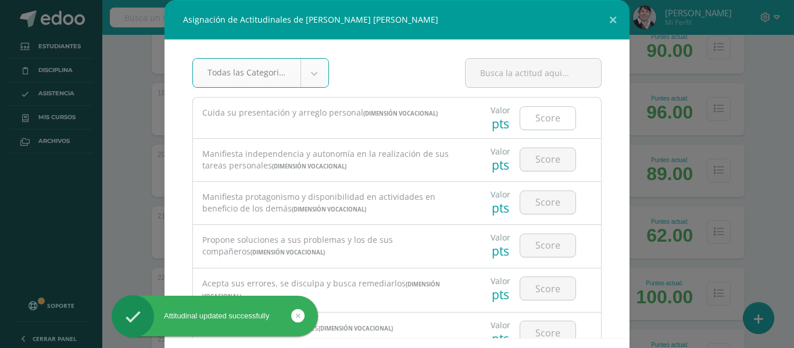
click at [550, 116] on input "number" at bounding box center [547, 118] width 55 height 23
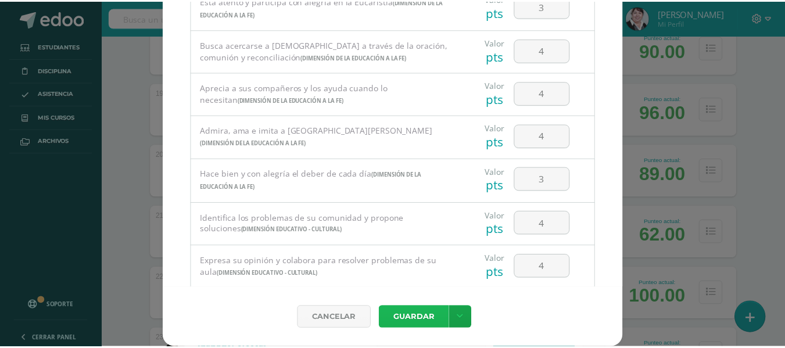
scroll to position [743, 0]
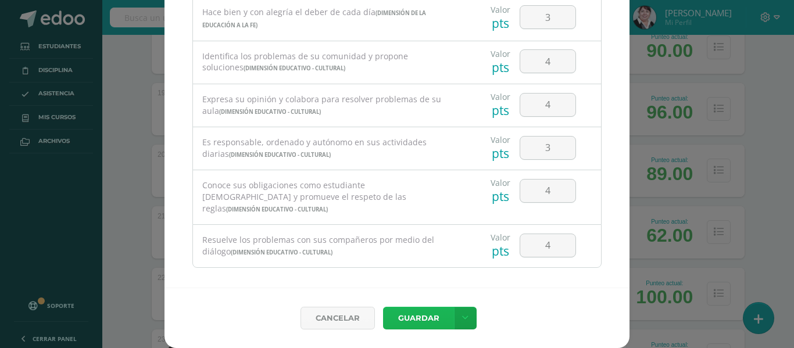
click at [423, 317] on button "Guardar" at bounding box center [418, 318] width 71 height 23
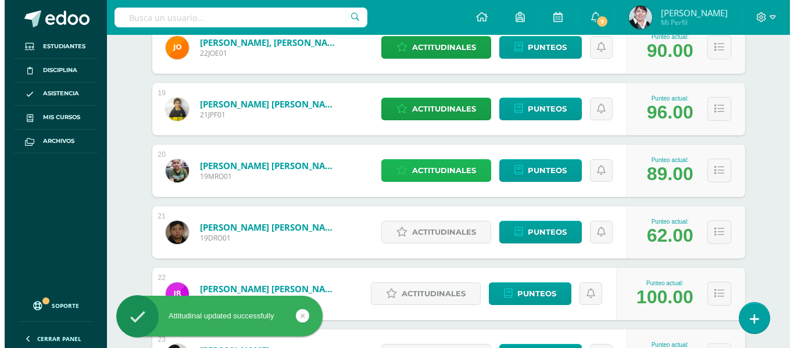
scroll to position [1395, 0]
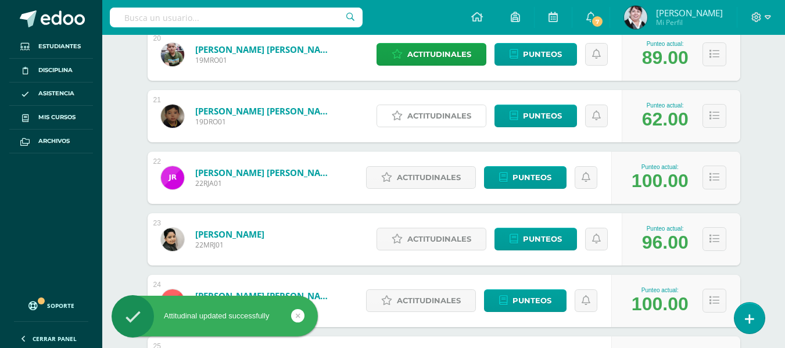
click at [439, 110] on span "Actitudinales" at bounding box center [439, 116] width 64 height 22
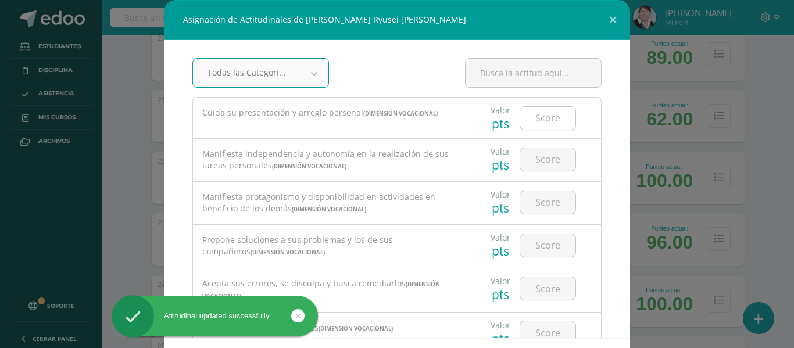
click at [549, 120] on input "number" at bounding box center [547, 118] width 55 height 23
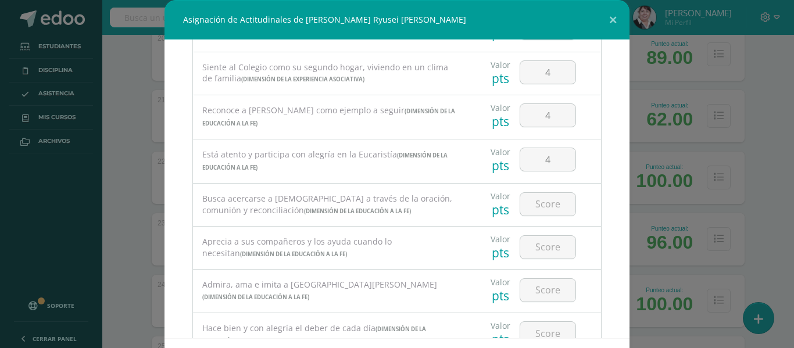
scroll to position [536, 0]
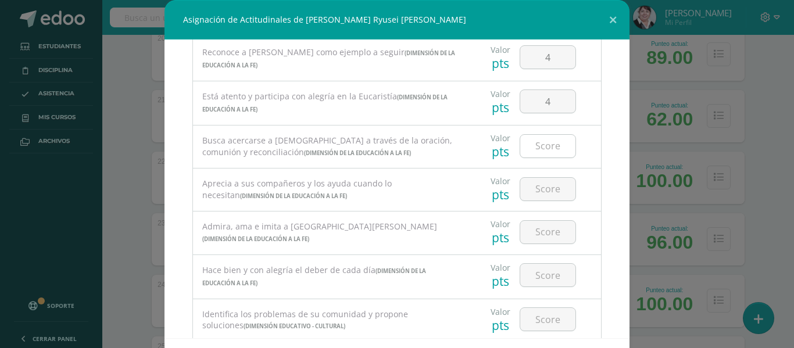
click at [549, 143] on input "number" at bounding box center [547, 146] width 55 height 23
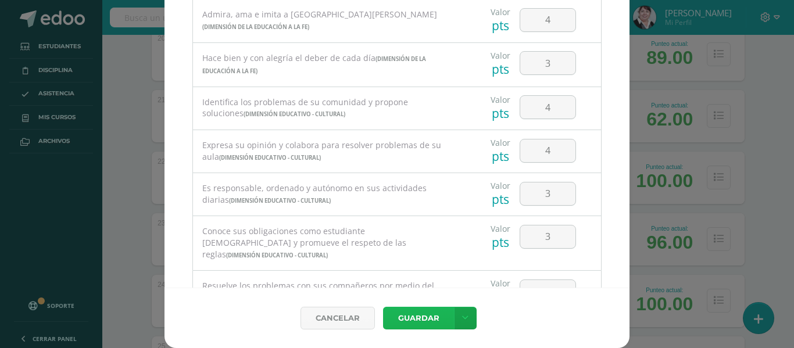
scroll to position [743, 0]
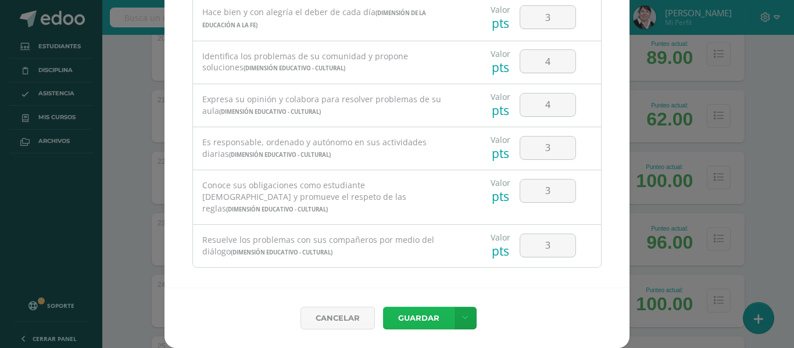
click at [426, 317] on button "Guardar" at bounding box center [418, 318] width 71 height 23
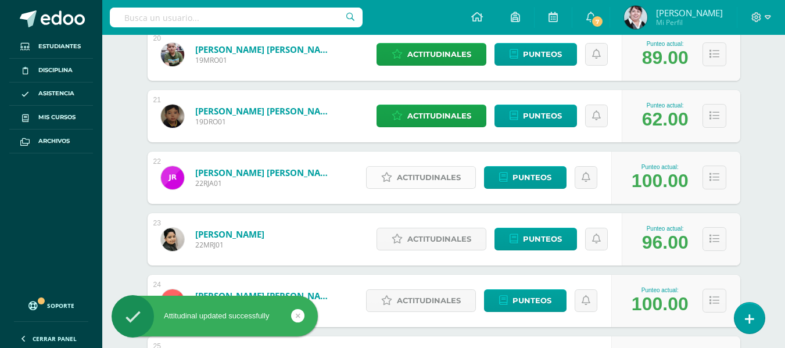
click at [428, 173] on span "Actitudinales" at bounding box center [429, 178] width 64 height 22
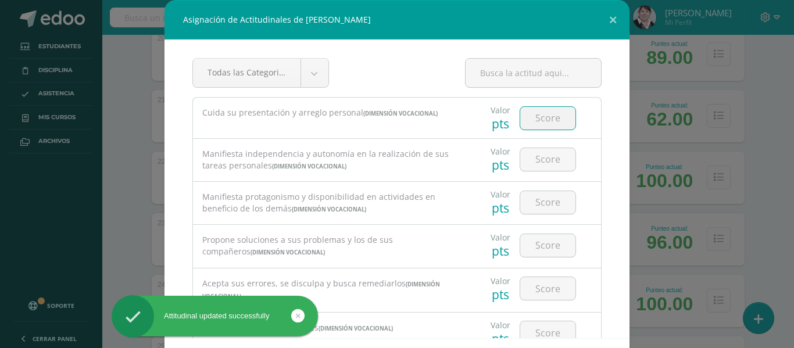
click at [544, 116] on input "number" at bounding box center [547, 118] width 55 height 23
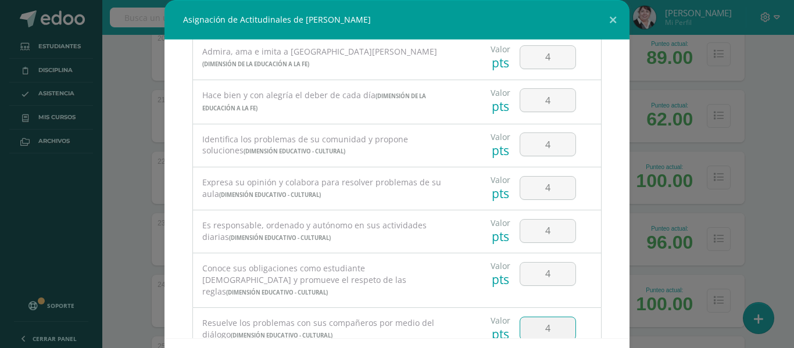
scroll to position [51, 0]
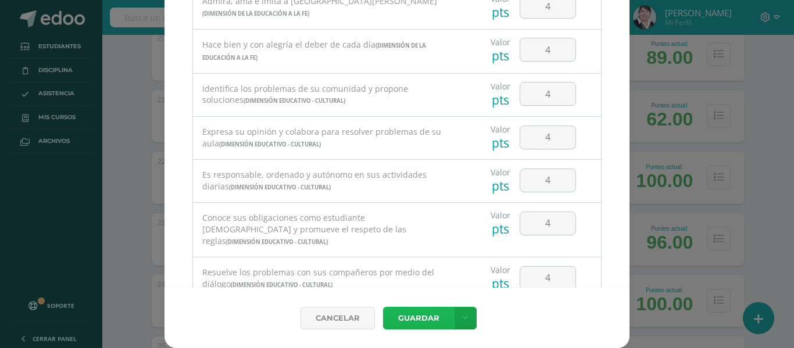
click at [427, 318] on button "Guardar" at bounding box center [418, 318] width 71 height 23
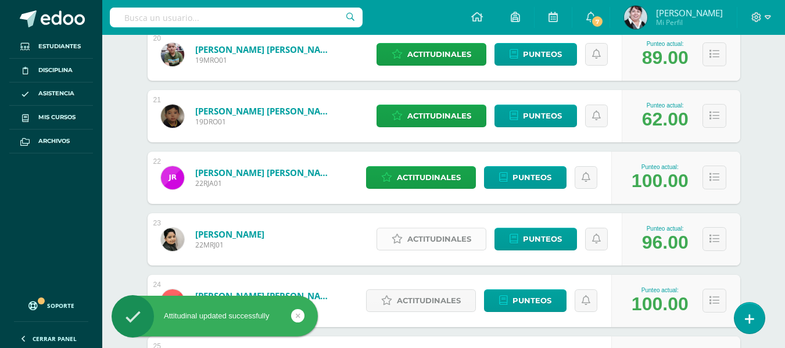
click at [445, 238] on span "Actitudinales" at bounding box center [439, 239] width 64 height 22
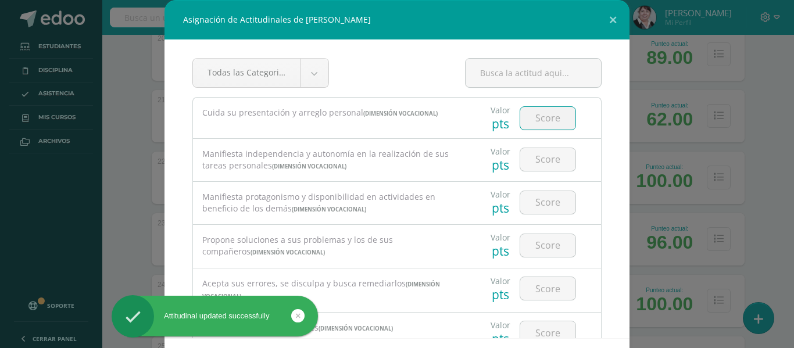
click at [549, 117] on input "number" at bounding box center [547, 118] width 55 height 23
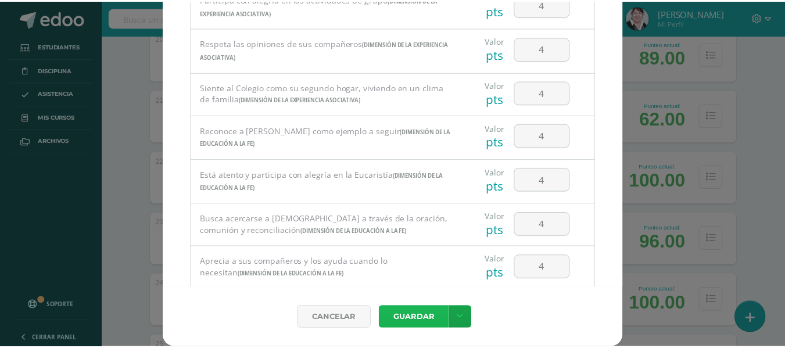
scroll to position [743, 0]
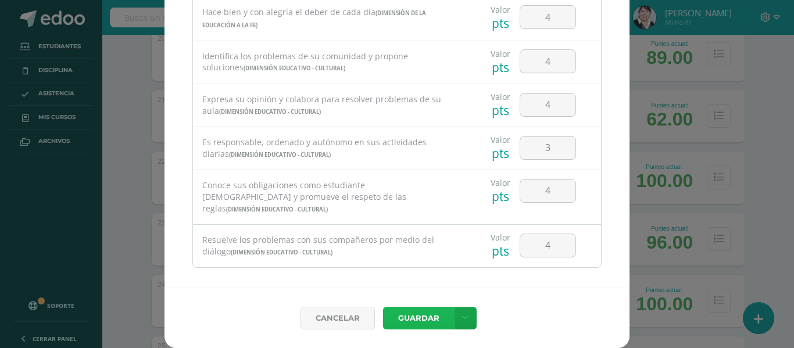
click at [425, 319] on button "Guardar" at bounding box center [418, 318] width 71 height 23
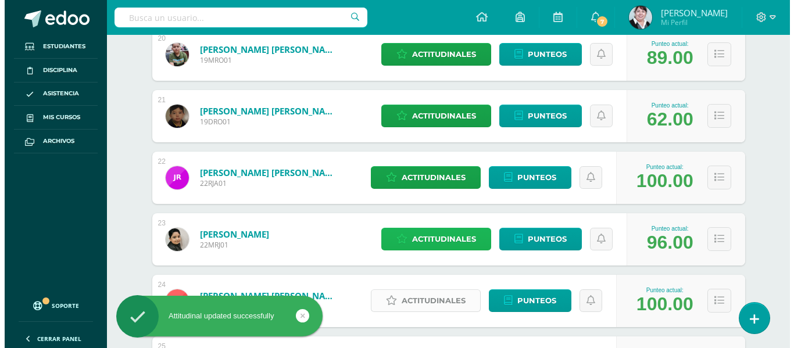
scroll to position [1575, 0]
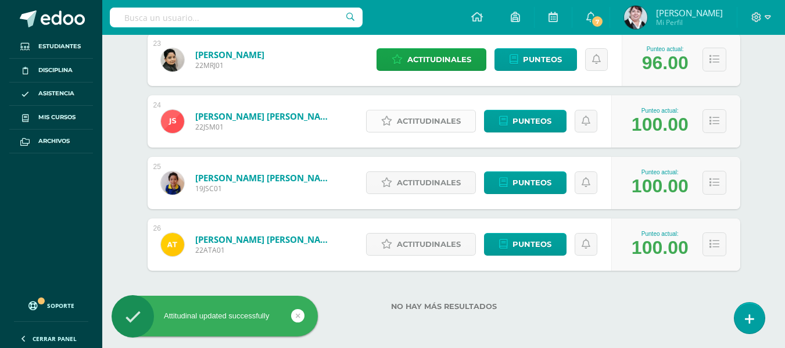
click at [430, 119] on span "Actitudinales" at bounding box center [429, 121] width 64 height 22
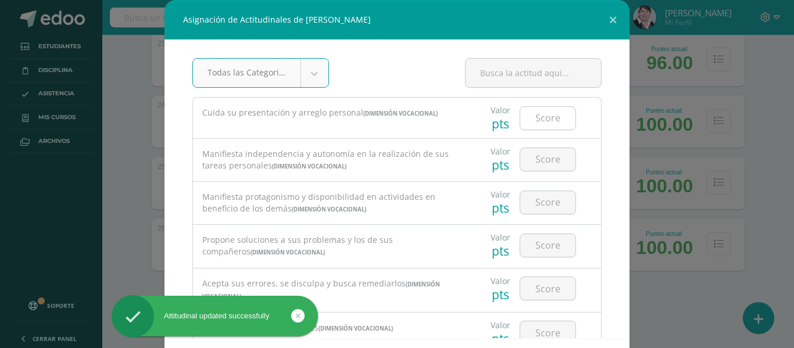
click at [552, 111] on input "number" at bounding box center [547, 118] width 55 height 23
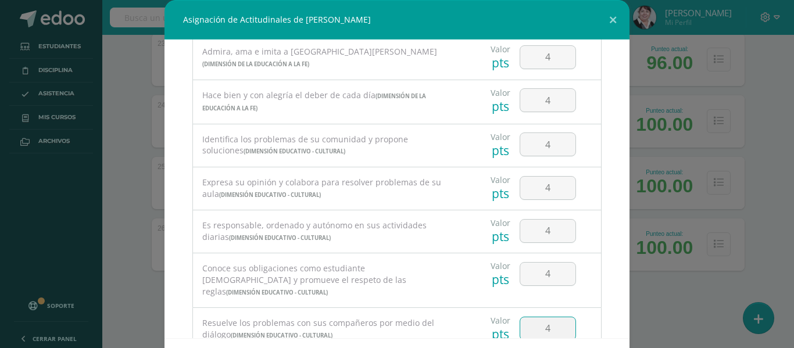
scroll to position [51, 0]
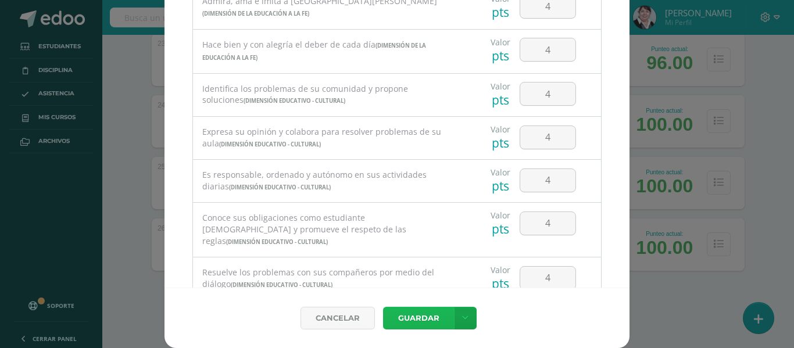
click at [426, 321] on button "Guardar" at bounding box center [418, 318] width 71 height 23
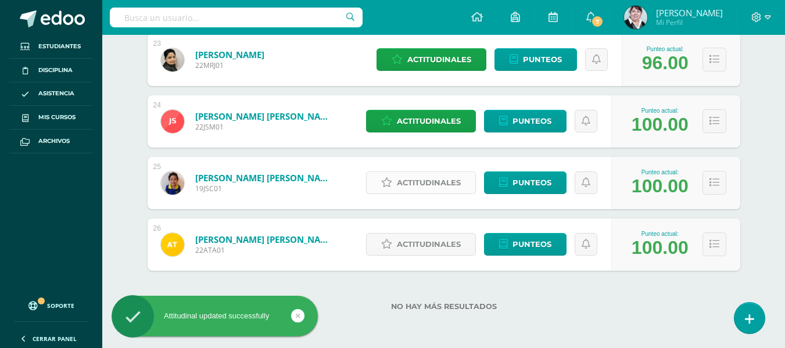
click at [434, 184] on span "Actitudinales" at bounding box center [429, 183] width 64 height 22
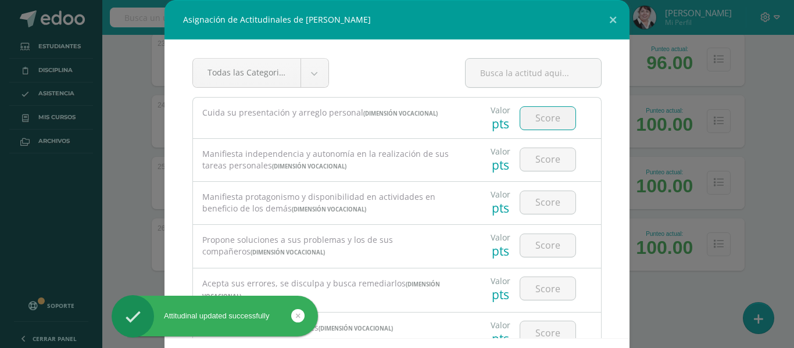
click at [544, 119] on input "number" at bounding box center [547, 118] width 55 height 23
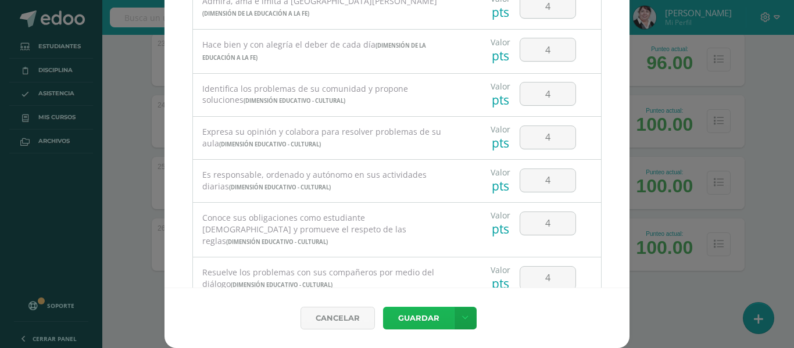
click at [413, 318] on button "Guardar" at bounding box center [418, 318] width 71 height 23
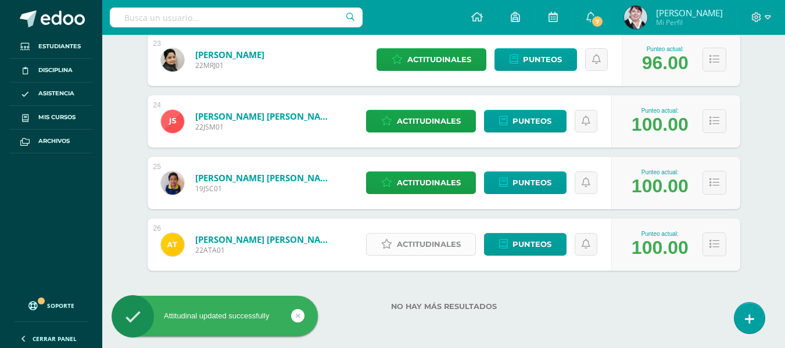
click at [435, 239] on span "Actitudinales" at bounding box center [429, 245] width 64 height 22
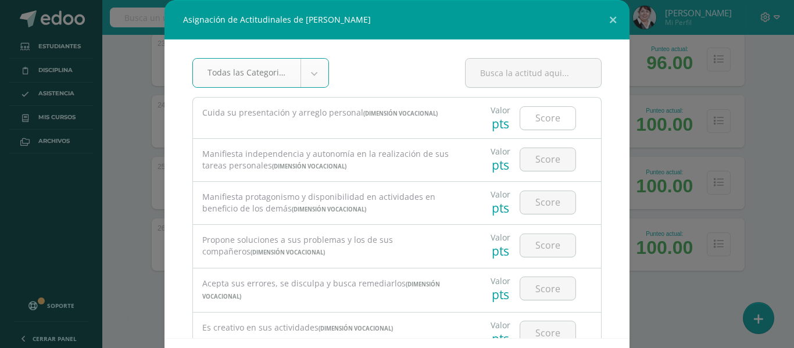
click at [548, 121] on input "number" at bounding box center [547, 118] width 55 height 23
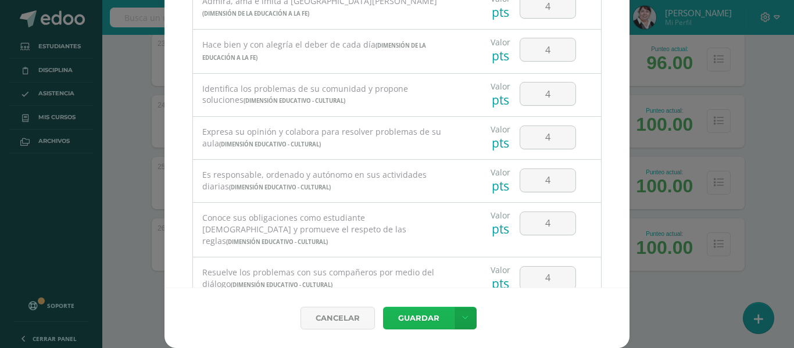
click at [434, 321] on button "Guardar" at bounding box center [418, 318] width 71 height 23
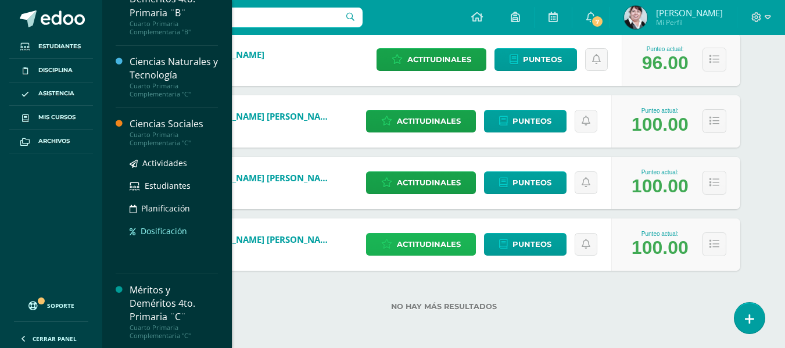
scroll to position [406, 0]
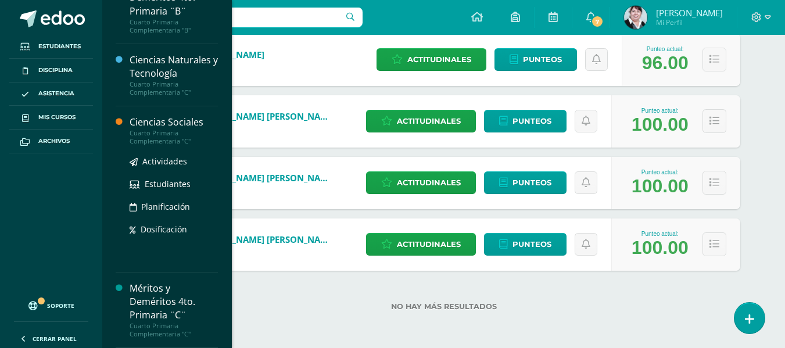
click at [172, 123] on div "Ciencias Sociales" at bounding box center [174, 122] width 88 height 13
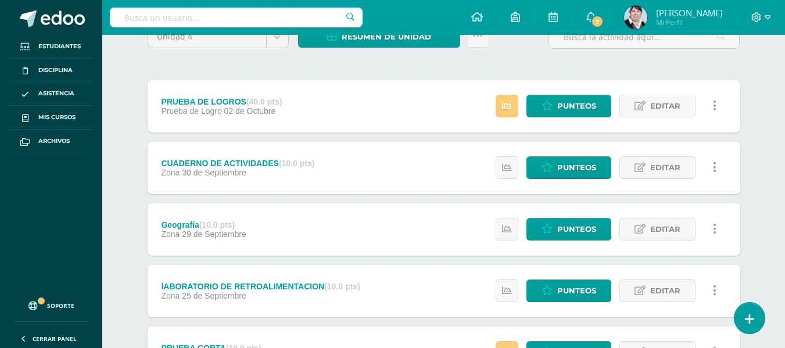
scroll to position [174, 0]
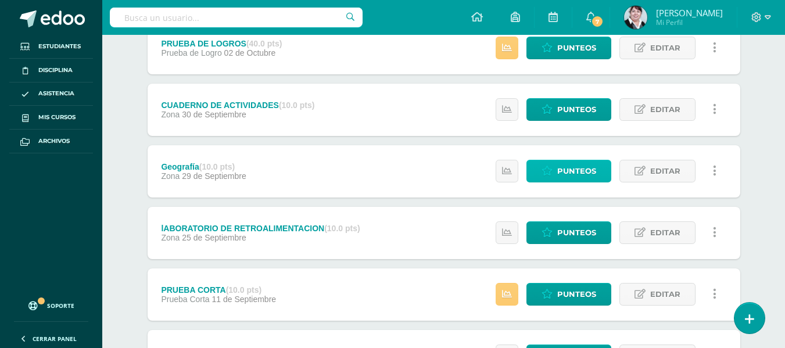
click at [581, 166] on span "Punteos" at bounding box center [576, 171] width 39 height 22
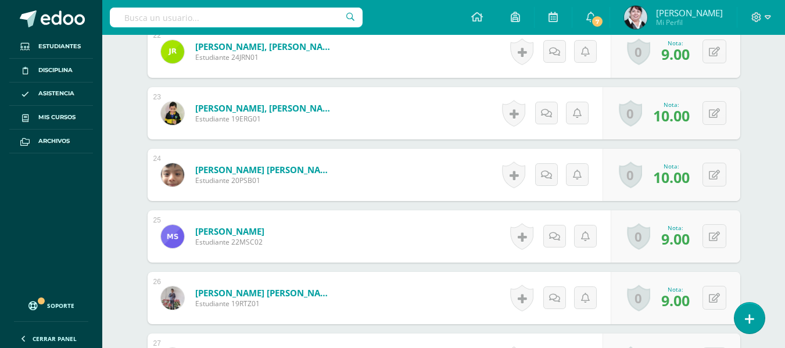
scroll to position [1625, 0]
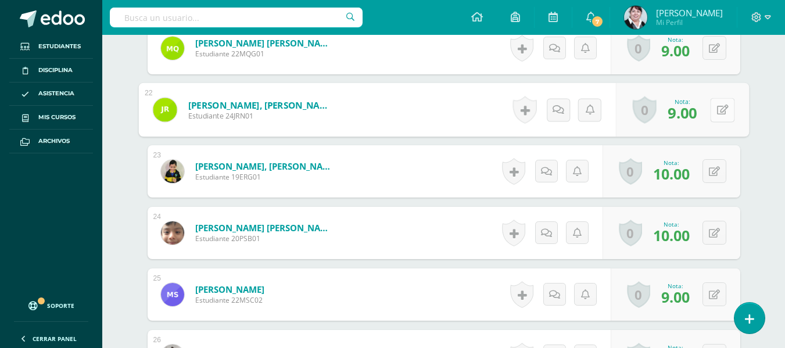
click at [715, 112] on button at bounding box center [722, 110] width 24 height 24
click at [689, 113] on icon at bounding box center [691, 114] width 10 height 10
